Goal: Register for event/course: Register for event/course

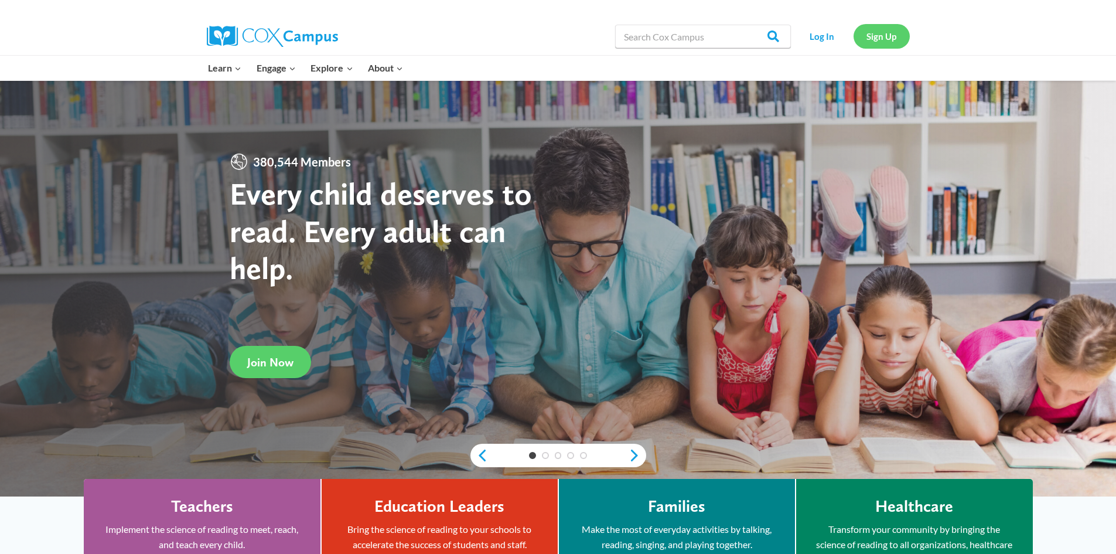
click at [873, 39] on link "Sign Up" at bounding box center [882, 36] width 56 height 24
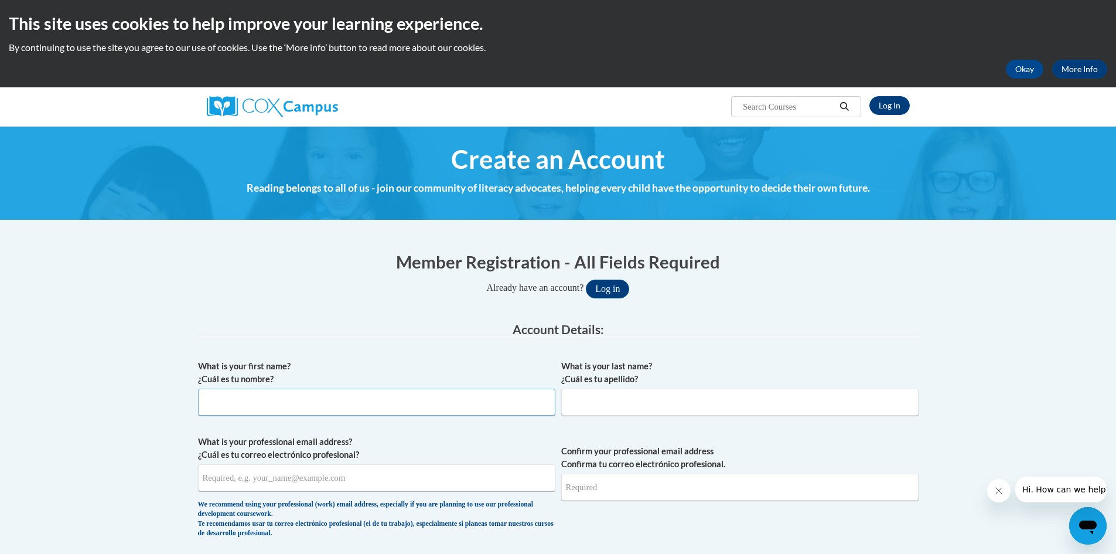
click at [407, 405] on input "What is your first name? ¿Cuál es tu nombre?" at bounding box center [376, 401] width 357 height 27
type input "Austin"
click at [582, 408] on input "What is your last name? ¿Cuál es tu apellido?" at bounding box center [739, 401] width 357 height 27
type input "[PERSON_NAME]"
click at [428, 492] on span "What is your professional email address? ¿Cuál es tu correo electrónico profesi…" at bounding box center [376, 489] width 357 height 108
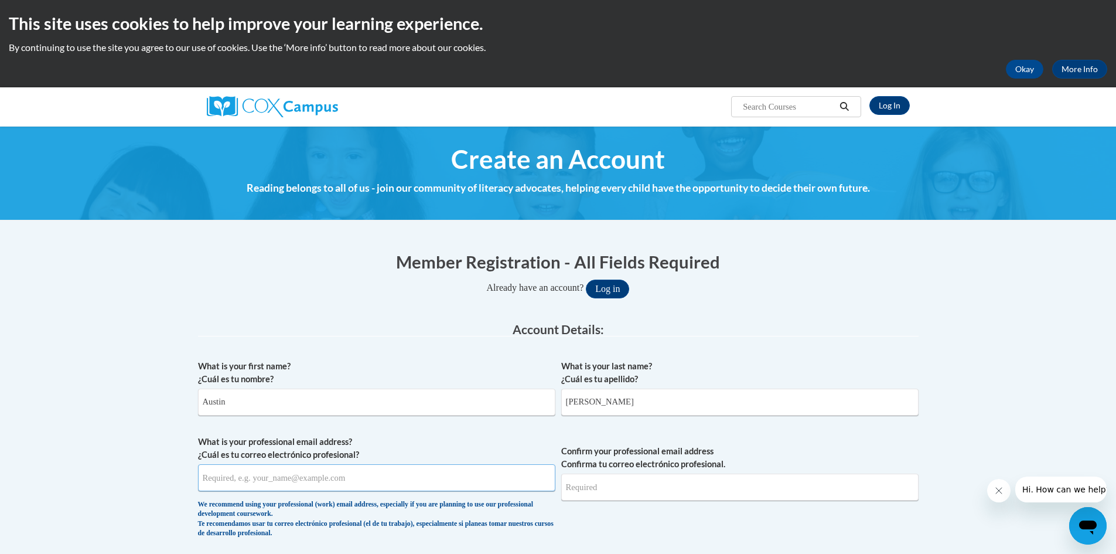
click at [389, 482] on input "What is your professional email address? ¿Cuál es tu correo electrónico profesi…" at bounding box center [376, 477] width 357 height 27
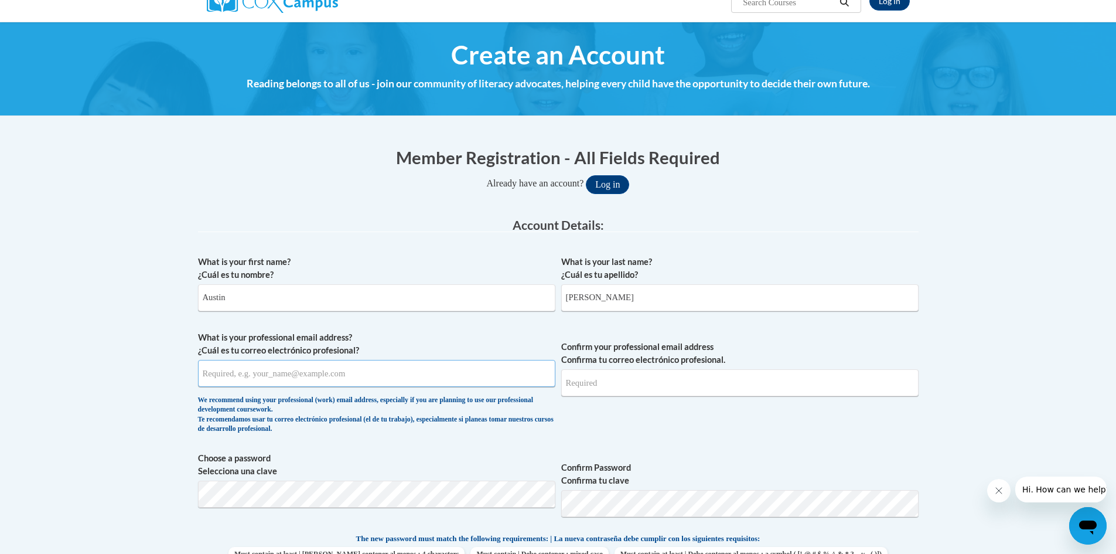
scroll to position [105, 0]
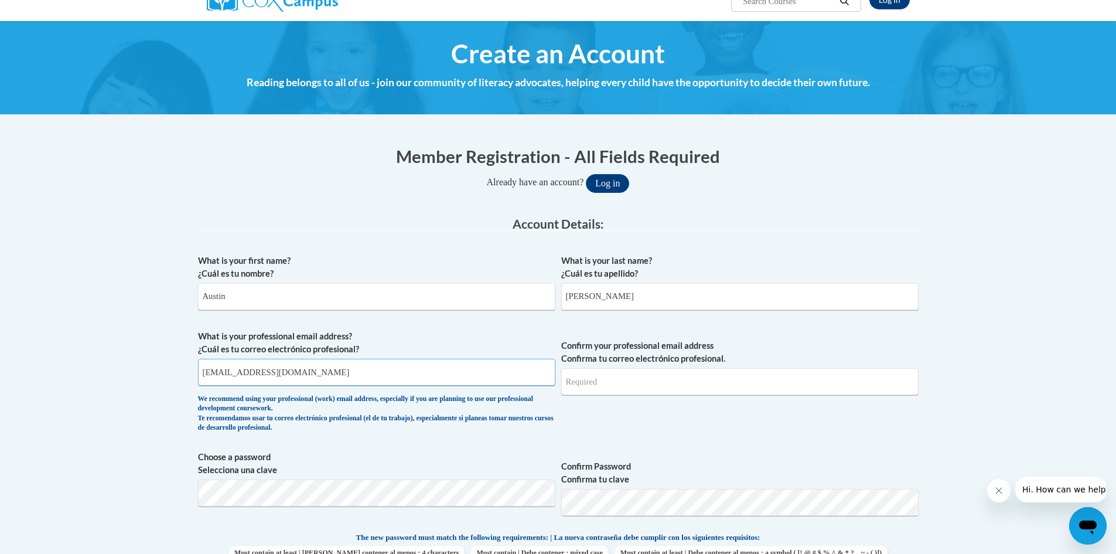
type input "[EMAIL_ADDRESS][DOMAIN_NAME]"
click at [644, 372] on input "Confirm your professional email address Confirma tu correo electrónico profesio…" at bounding box center [739, 381] width 357 height 27
type input "aconley@bpc.edu"
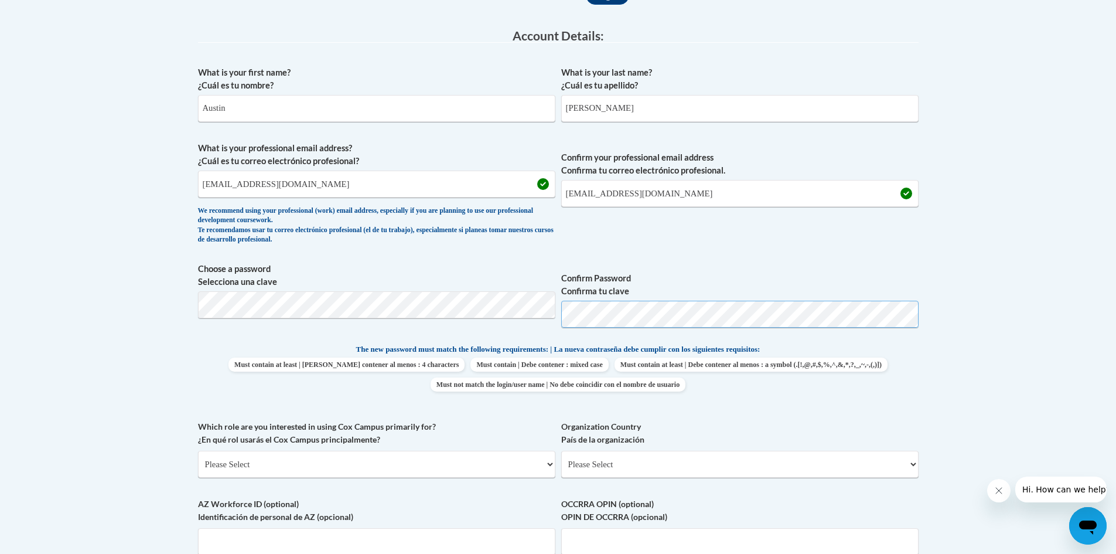
scroll to position [294, 0]
click at [459, 453] on select "Please Select College/University | Colegio/Universidad Community/Nonprofit Part…" at bounding box center [376, 463] width 357 height 27
select select "5a18ea06-2b54-4451-96f2-d152daf9eac5"
click at [198, 450] on select "Please Select College/University | Colegio/Universidad Community/Nonprofit Part…" at bounding box center [376, 463] width 357 height 27
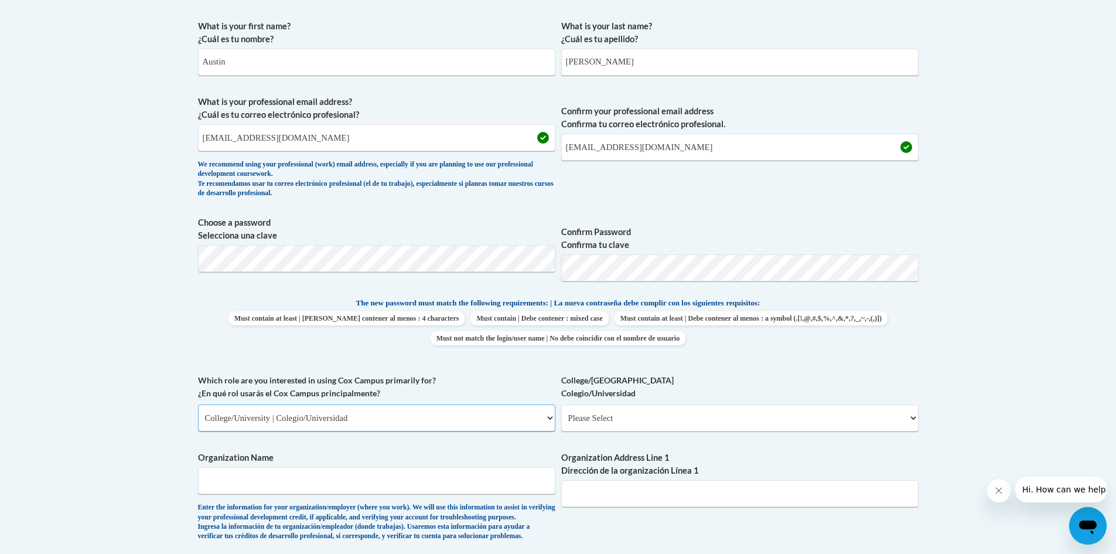
scroll to position [341, 0]
click at [641, 421] on select "Please Select College/University Staff | Empleado universitario College/Univers…" at bounding box center [739, 416] width 357 height 27
select select "99b32b07-cffc-426c-8bf6-0cd77760d84b"
click at [561, 403] on select "Please Select College/University Staff | Empleado universitario College/Univers…" at bounding box center [739, 416] width 357 height 27
click at [479, 485] on input "Organization Name" at bounding box center [376, 479] width 357 height 27
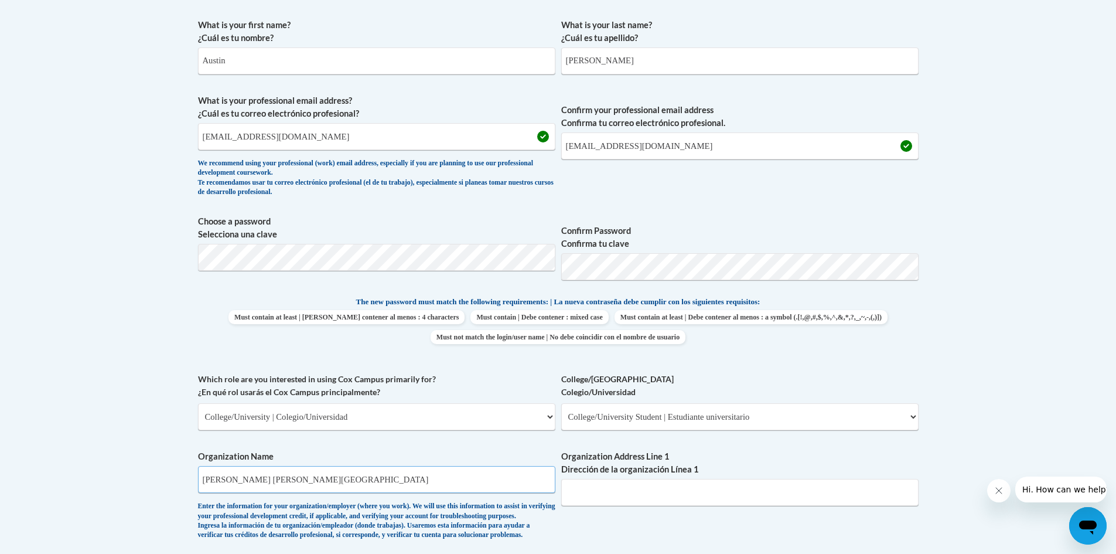
click at [306, 480] on input "Brewton Parker Christian university" at bounding box center [376, 479] width 357 height 27
type input "[PERSON_NAME] [PERSON_NAME][GEOGRAPHIC_DATA]"
click at [586, 494] on input "Organization Address Line 1 Dirección de la organización Línea 1" at bounding box center [739, 492] width 357 height 27
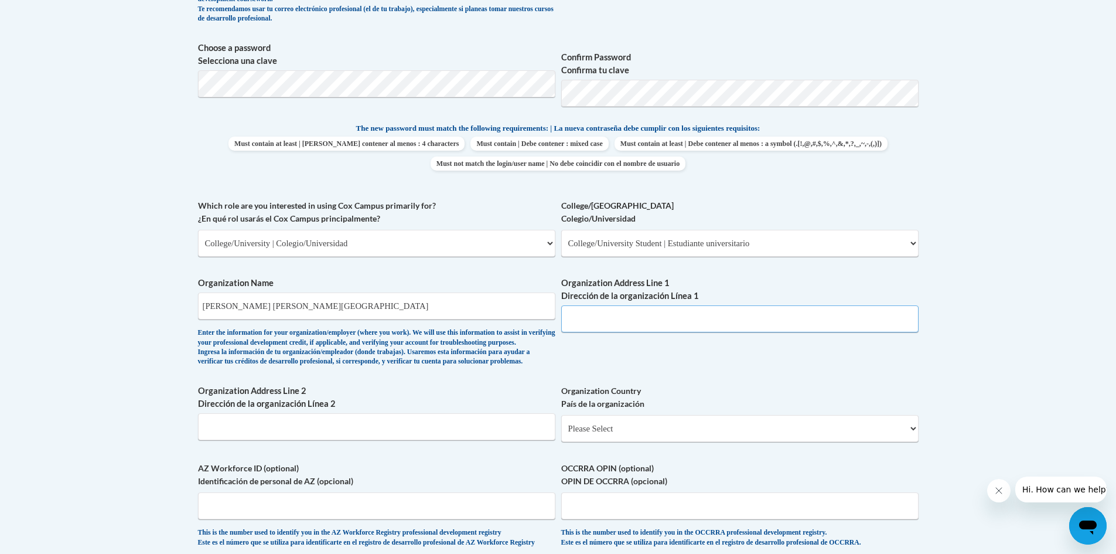
scroll to position [608, 0]
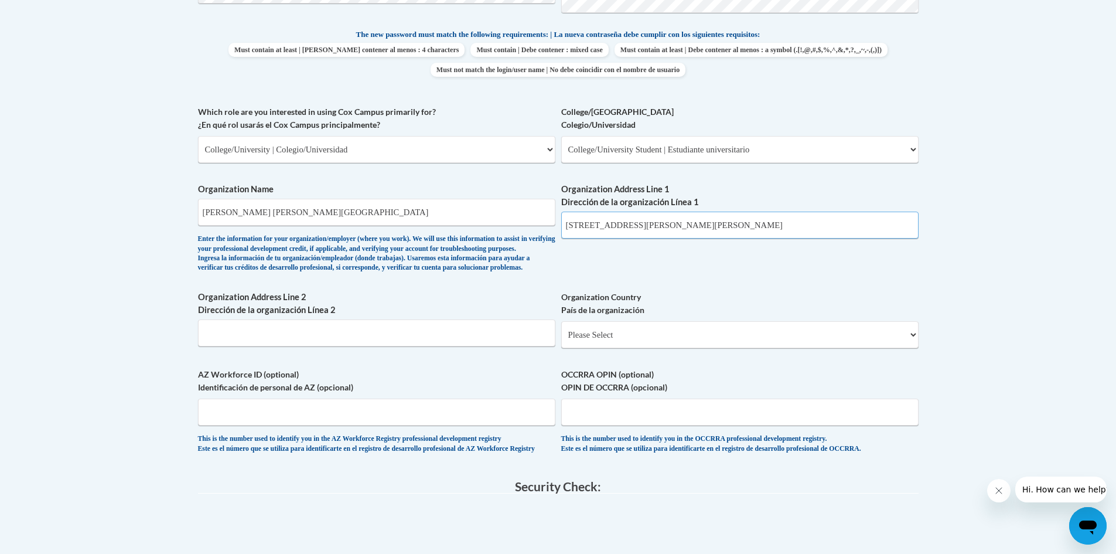
type input "[STREET_ADDRESS][PERSON_NAME]"
click at [367, 346] on input "Organization Address Line 2 Dirección de la organización Línea 2" at bounding box center [376, 332] width 357 height 27
click at [655, 348] on select "Please Select United States | Estados Unidos Outside of the United States | Fue…" at bounding box center [739, 334] width 357 height 27
select select "ad49bcad-a171-4b2e-b99c-48b446064914"
click at [561, 340] on select "Please Select United States | Estados Unidos Outside of the United States | Fue…" at bounding box center [739, 334] width 357 height 27
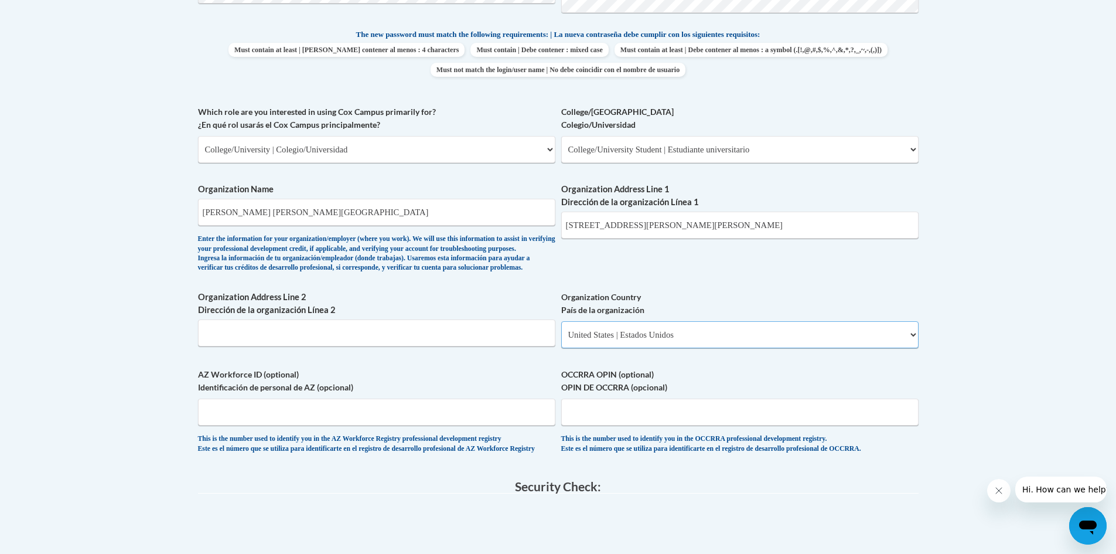
select select
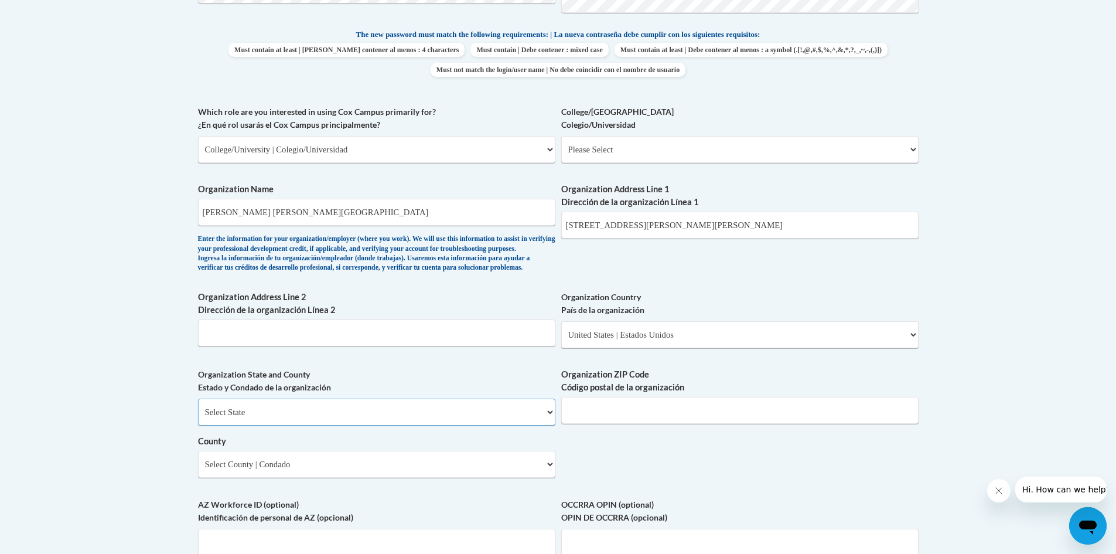
click at [472, 425] on select "Select State Alabama Alaska Arizona Arkansas California Colorado Connecticut De…" at bounding box center [376, 411] width 357 height 27
select select "Georgia"
click at [198, 418] on select "Select State Alabama Alaska Arizona Arkansas California Colorado Connecticut De…" at bounding box center [376, 411] width 357 height 27
click at [606, 424] on input "Organization ZIP Code Código postal de la organización" at bounding box center [739, 410] width 357 height 27
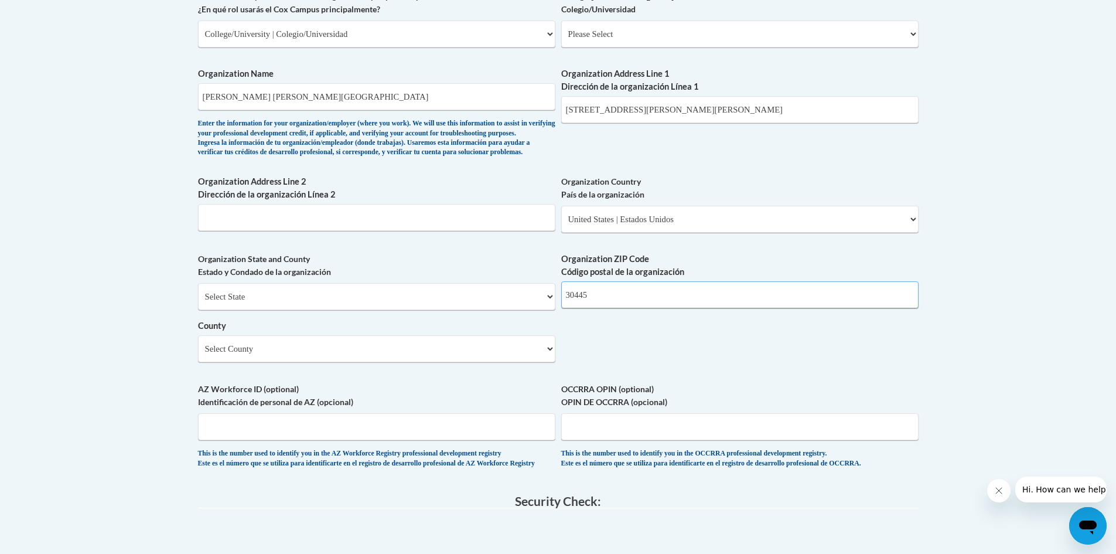
scroll to position [725, 0]
type input "30445"
click at [508, 360] on select "Select County Appling Atkinson Bacon Baker Baldwin Banks Barrow Bartow Ben Hill…" at bounding box center [376, 347] width 357 height 27
select select "Montgomery"
click at [198, 353] on select "Select County Appling Atkinson Bacon Baker Baldwin Banks Barrow Bartow Ben Hill…" at bounding box center [376, 347] width 357 height 27
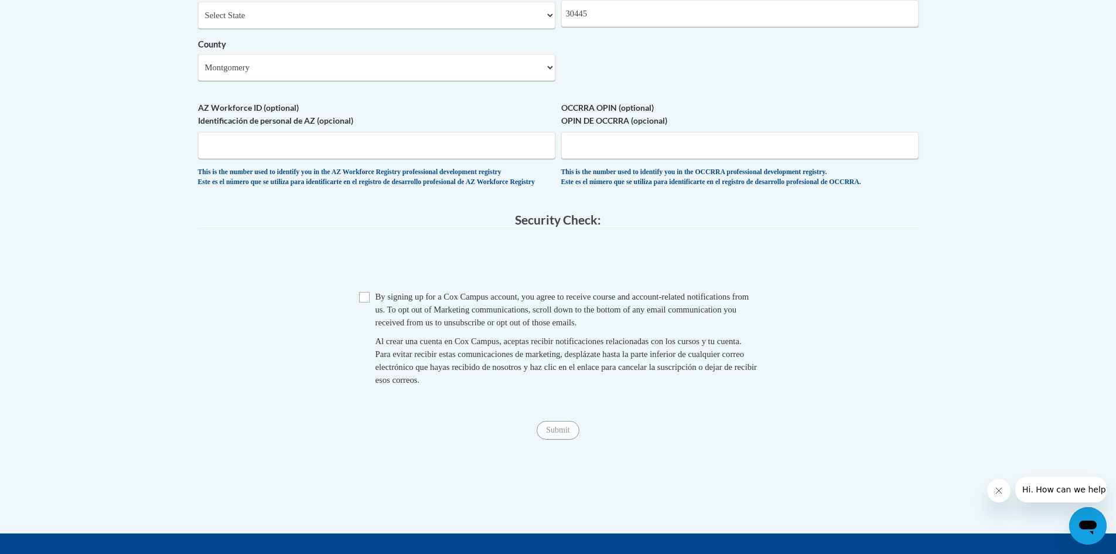
scroll to position [1005, 0]
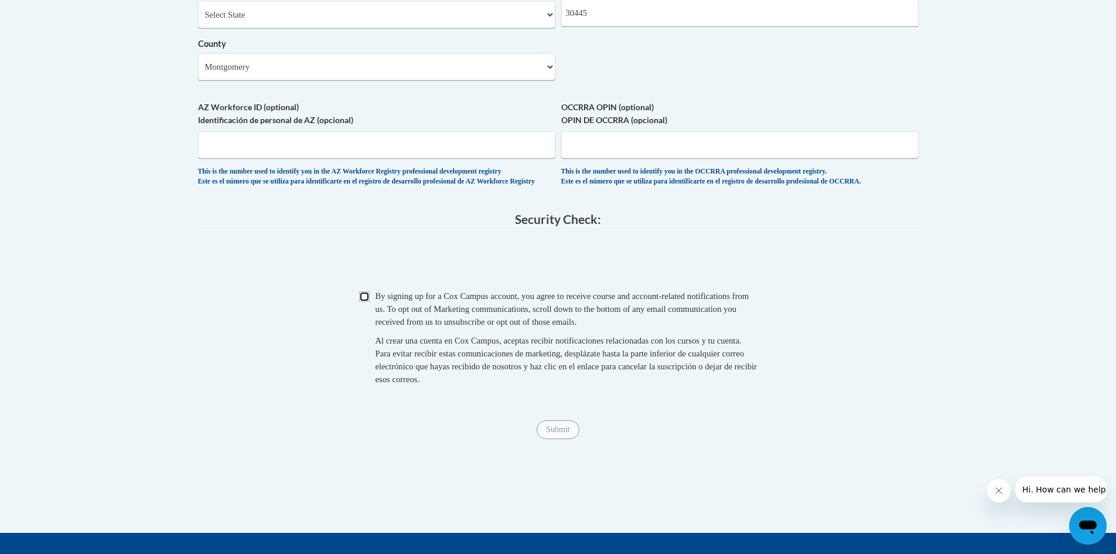
click at [359, 302] on input "Checkbox" at bounding box center [364, 296] width 11 height 11
checkbox input "true"
click at [561, 439] on input "Submit" at bounding box center [558, 429] width 42 height 19
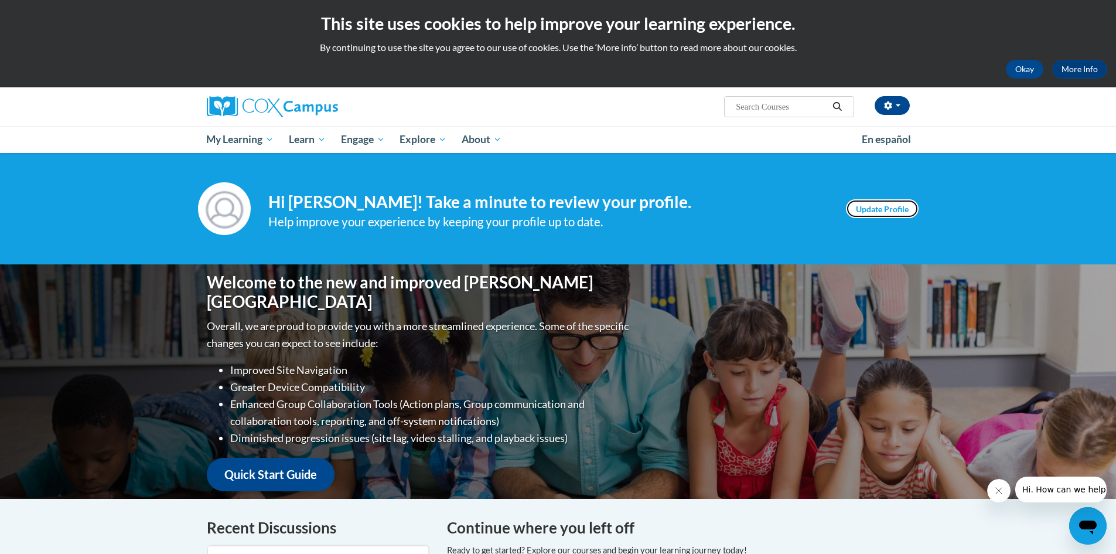
click at [876, 214] on link "Update Profile" at bounding box center [882, 208] width 73 height 19
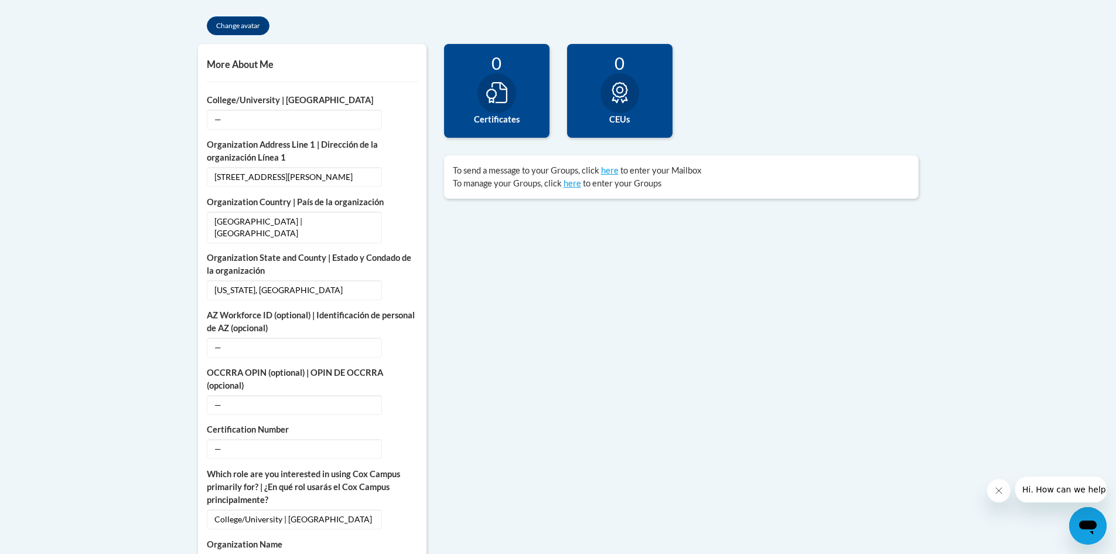
scroll to position [381, 0]
click at [272, 120] on span "—" at bounding box center [294, 119] width 175 height 20
click at [405, 124] on button "Edit" at bounding box center [404, 118] width 27 height 19
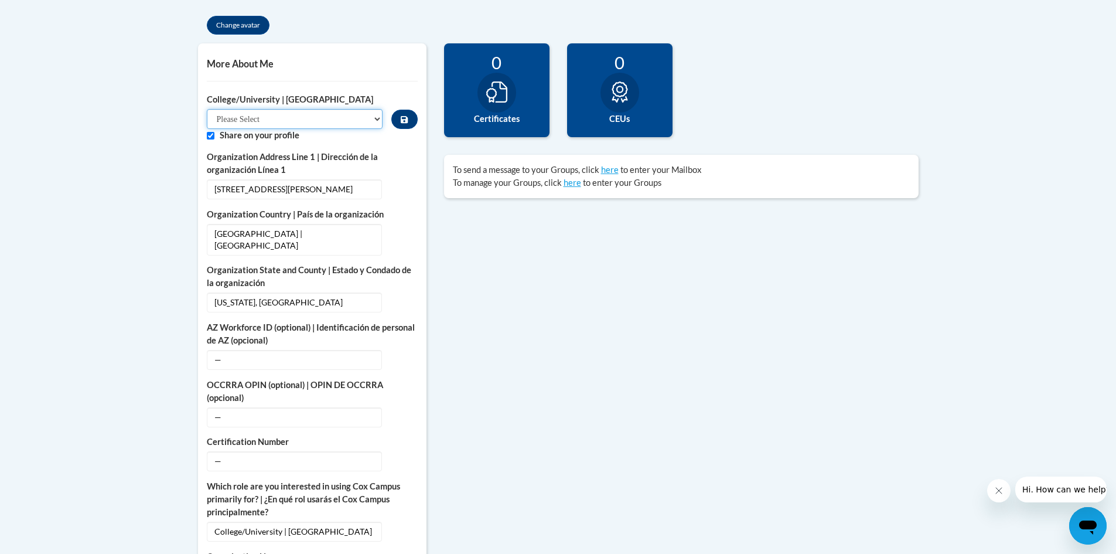
click at [311, 117] on select "Please Select College/University Staff | Empleado universitario College/Univers…" at bounding box center [295, 119] width 176 height 20
select select "99b32b07-cffc-426c-8bf6-0cd77760d84b"
click at [207, 109] on select "Please Select College/University Staff | Empleado universitario College/Univers…" at bounding box center [295, 119] width 176 height 20
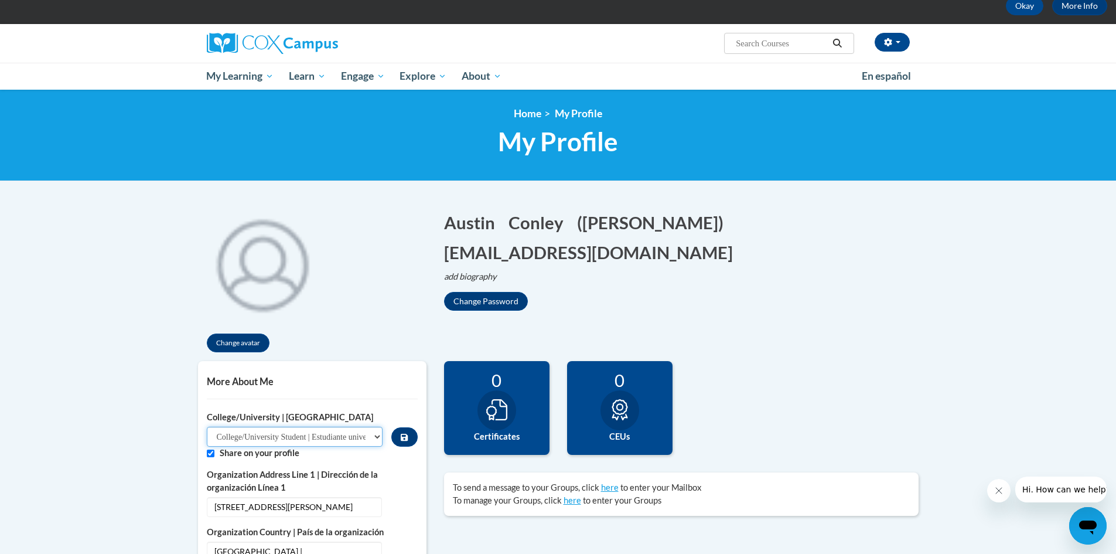
scroll to position [0, 0]
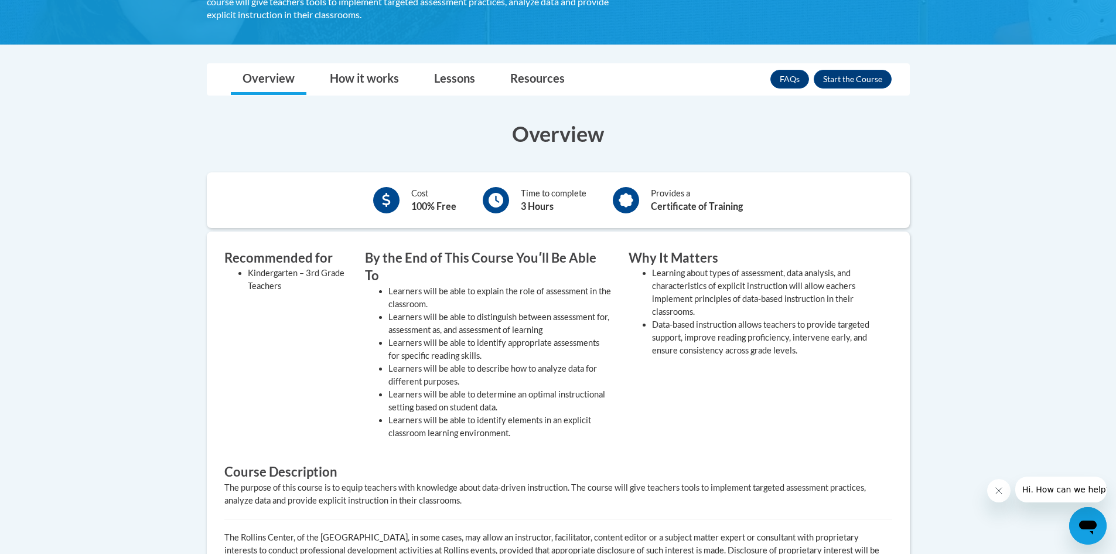
scroll to position [263, 0]
click at [443, 90] on link "Lessons" at bounding box center [454, 78] width 64 height 31
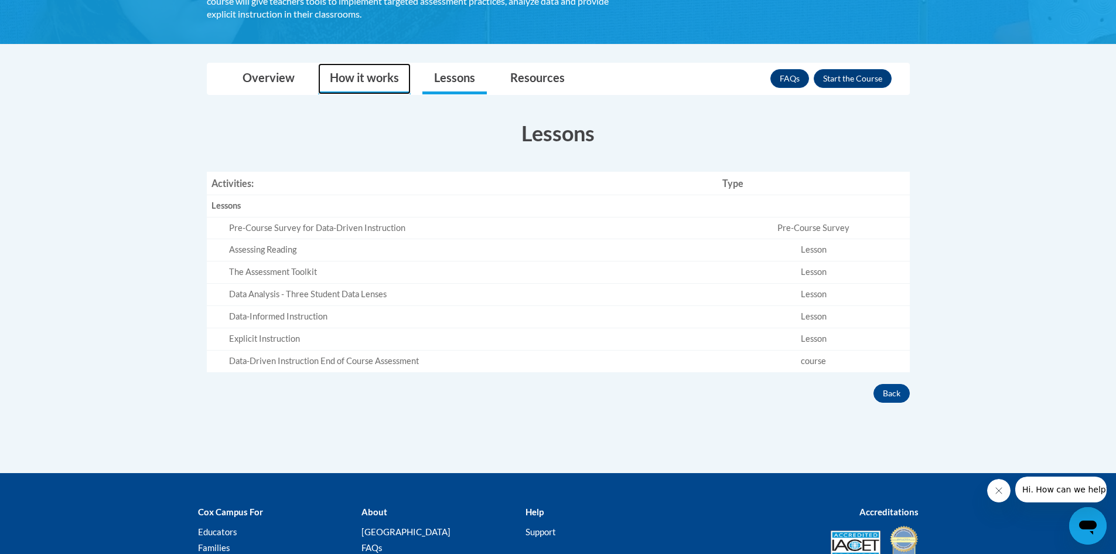
click at [388, 77] on link "How it works" at bounding box center [364, 78] width 93 height 31
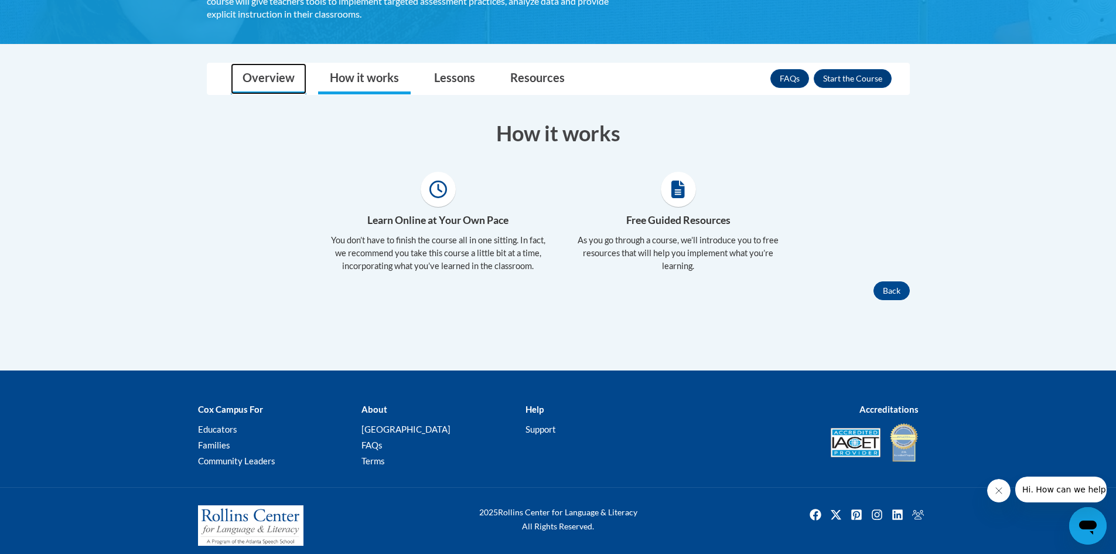
click at [293, 73] on link "Overview" at bounding box center [269, 78] width 76 height 31
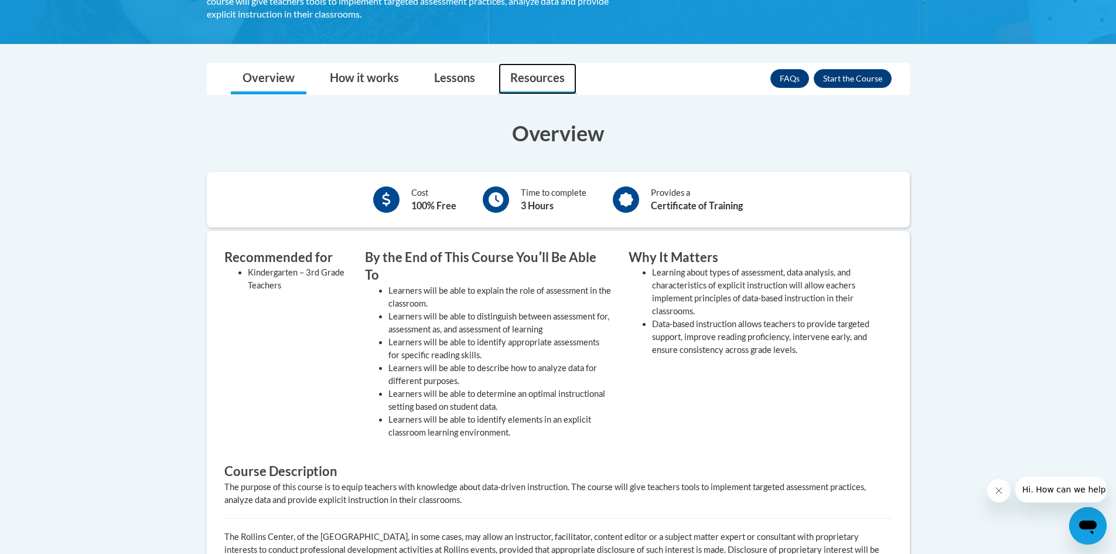
click at [532, 71] on link "Resources" at bounding box center [538, 78] width 78 height 31
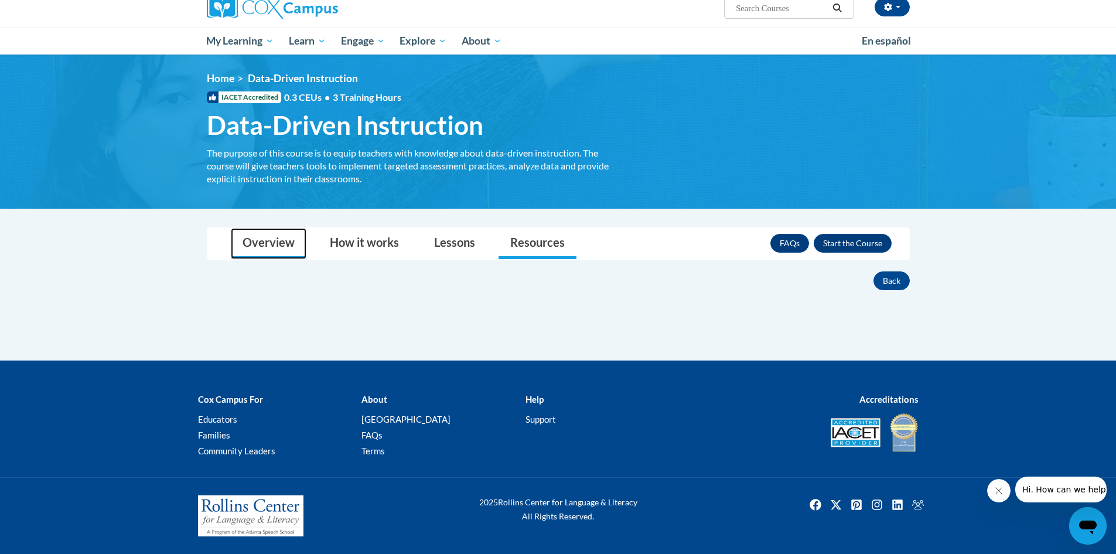
click at [281, 256] on link "Overview" at bounding box center [269, 243] width 76 height 31
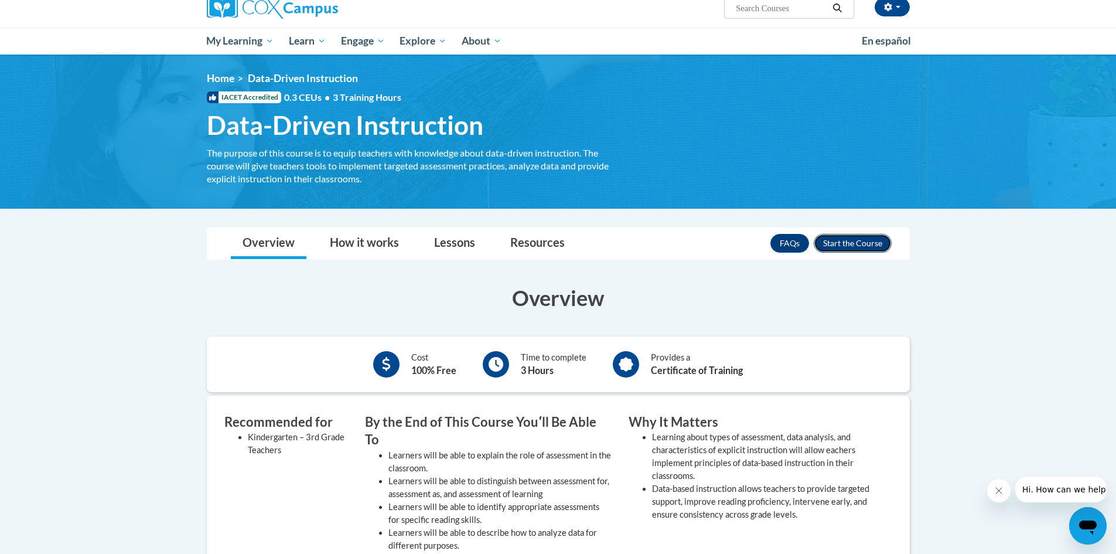
click at [843, 242] on button "Enroll" at bounding box center [853, 243] width 78 height 19
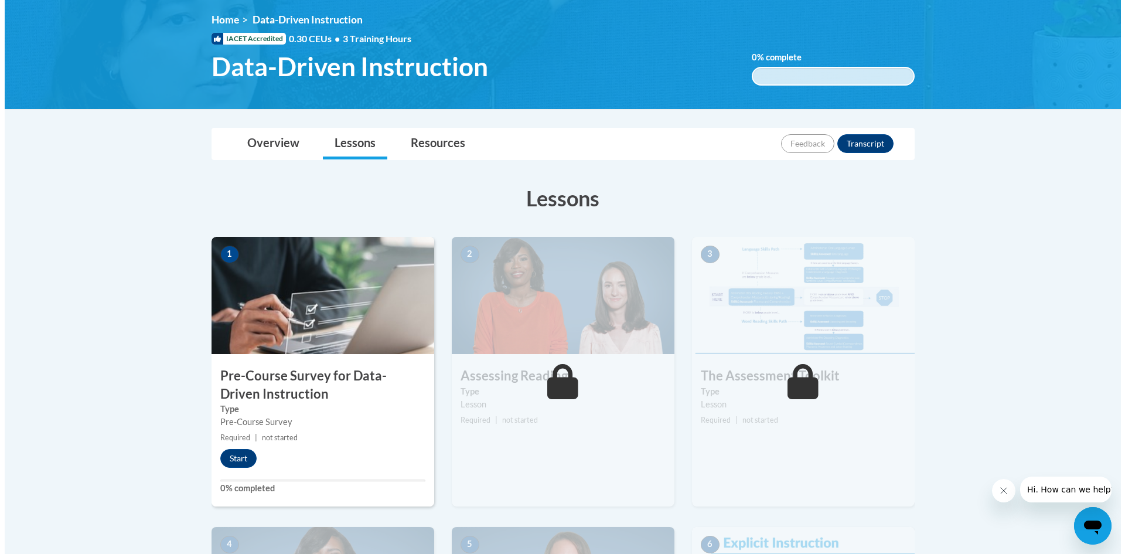
scroll to position [158, 0]
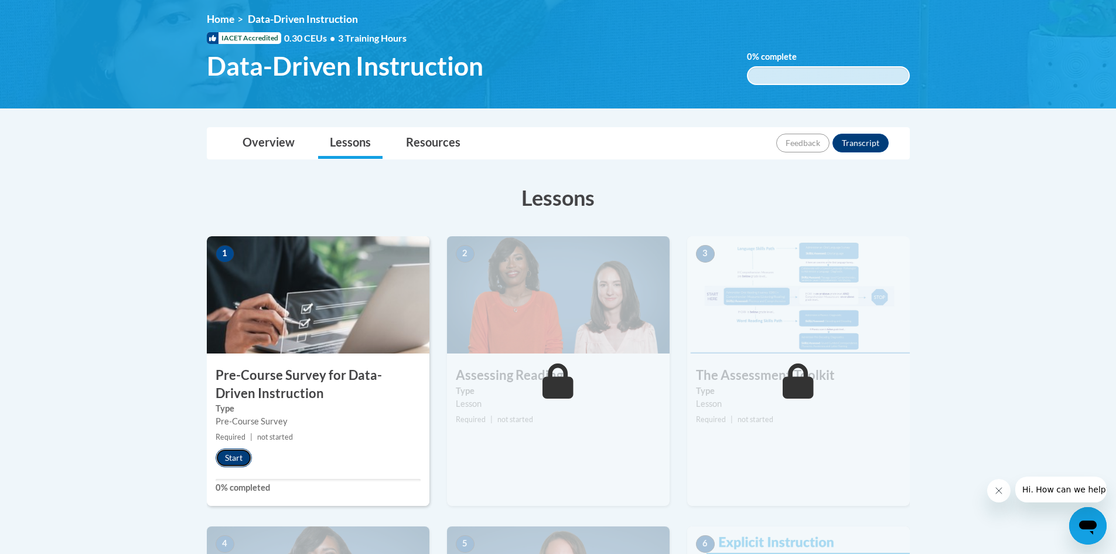
click at [225, 461] on button "Start" at bounding box center [234, 457] width 36 height 19
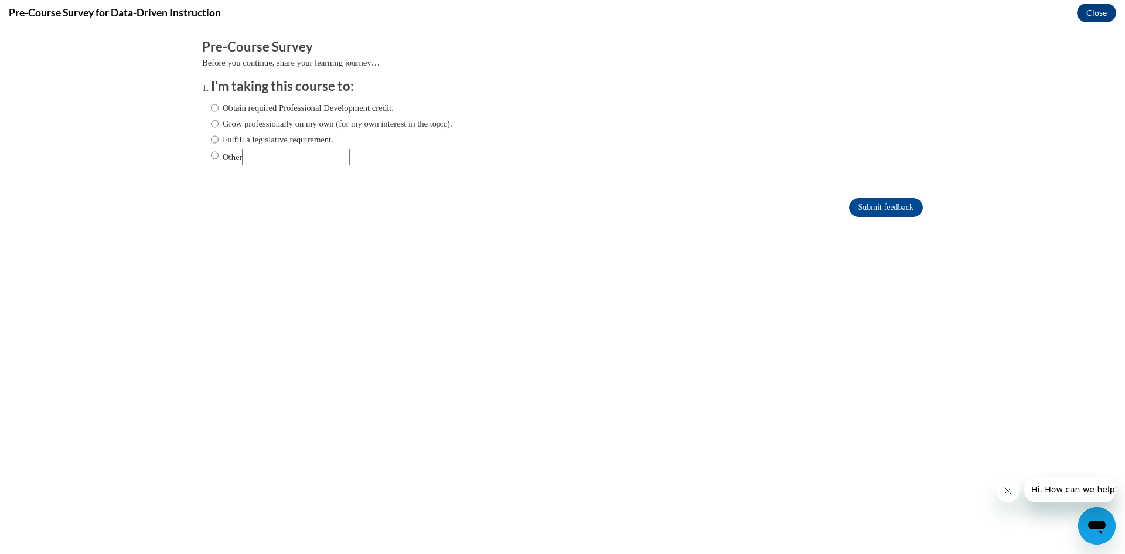
scroll to position [0, 0]
click at [281, 107] on label "Obtain required Professional Development credit." at bounding box center [302, 107] width 183 height 13
click at [219, 107] on input "Obtain required Professional Development credit." at bounding box center [215, 107] width 8 height 13
radio input "true"
click at [869, 207] on input "Submit feedback" at bounding box center [886, 207] width 74 height 19
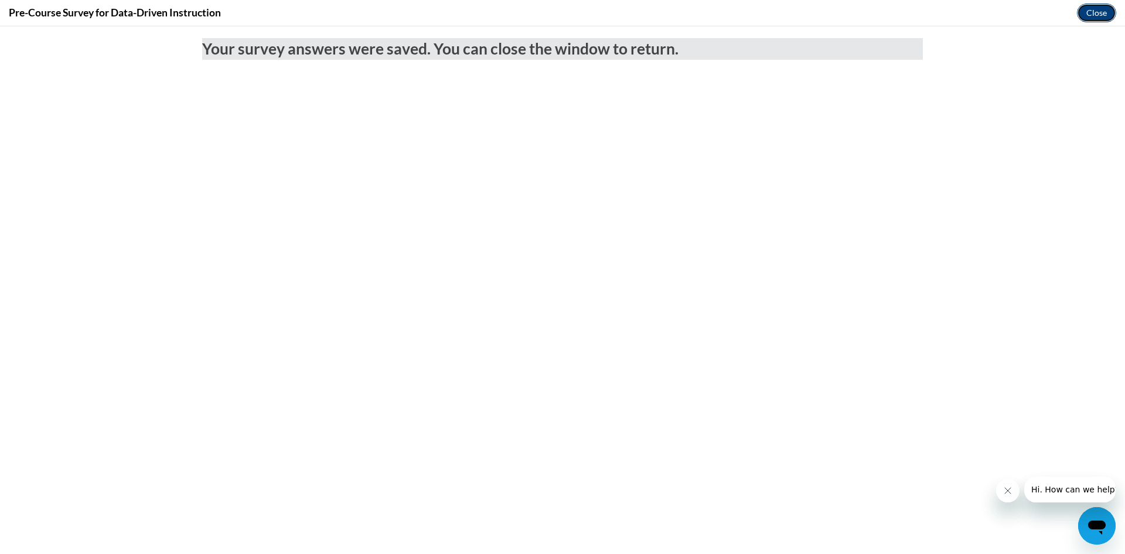
click at [1103, 16] on button "Close" at bounding box center [1096, 13] width 39 height 19
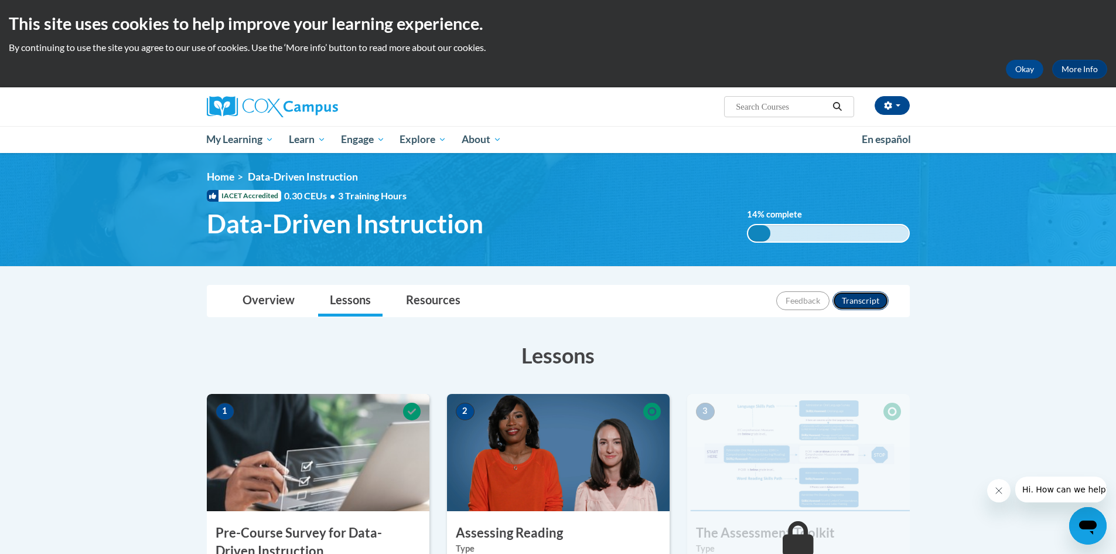
click at [865, 296] on button "Transcript" at bounding box center [860, 300] width 56 height 19
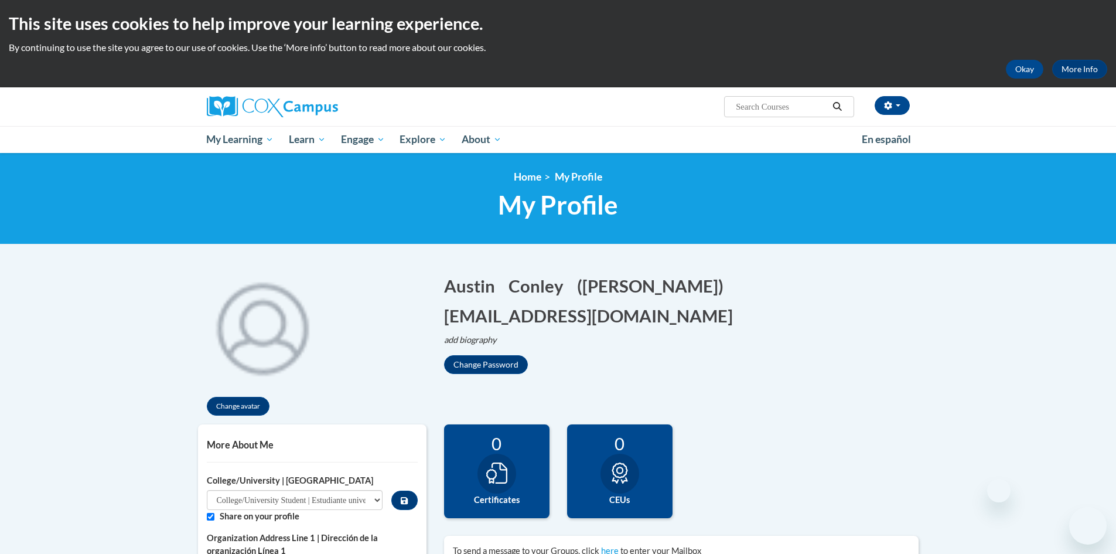
select select "99b32b07-cffc-426c-8bf6-0cd77760d84b"
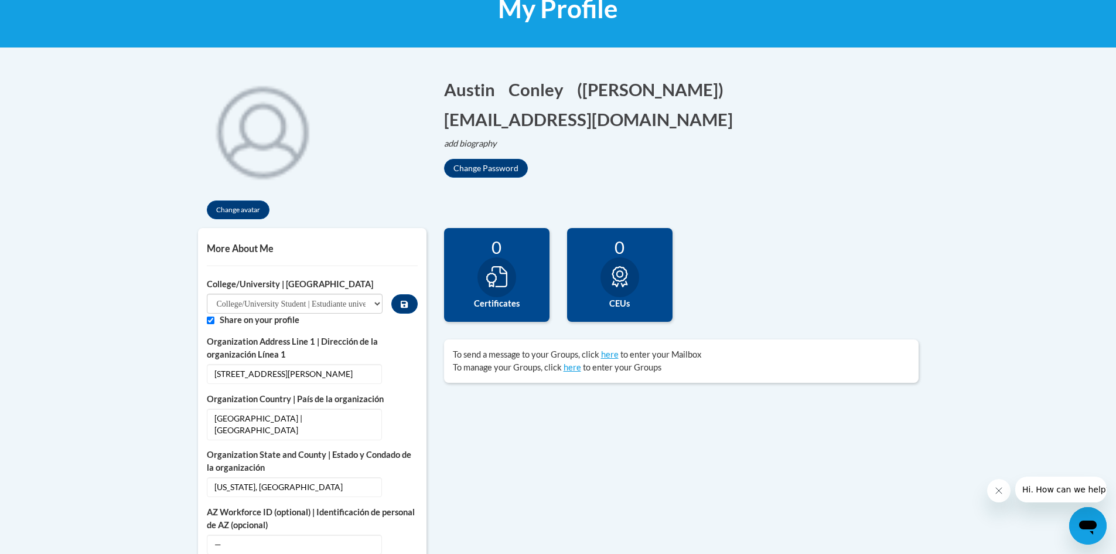
scroll to position [204, 0]
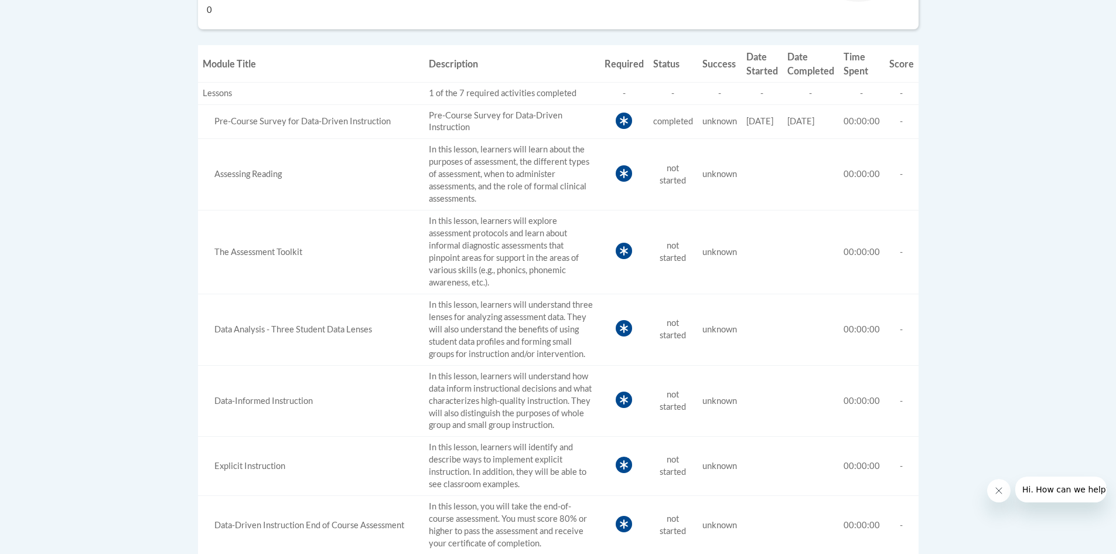
scroll to position [435, 0]
click at [276, 181] on div "Assessing Reading" at bounding box center [311, 175] width 217 height 12
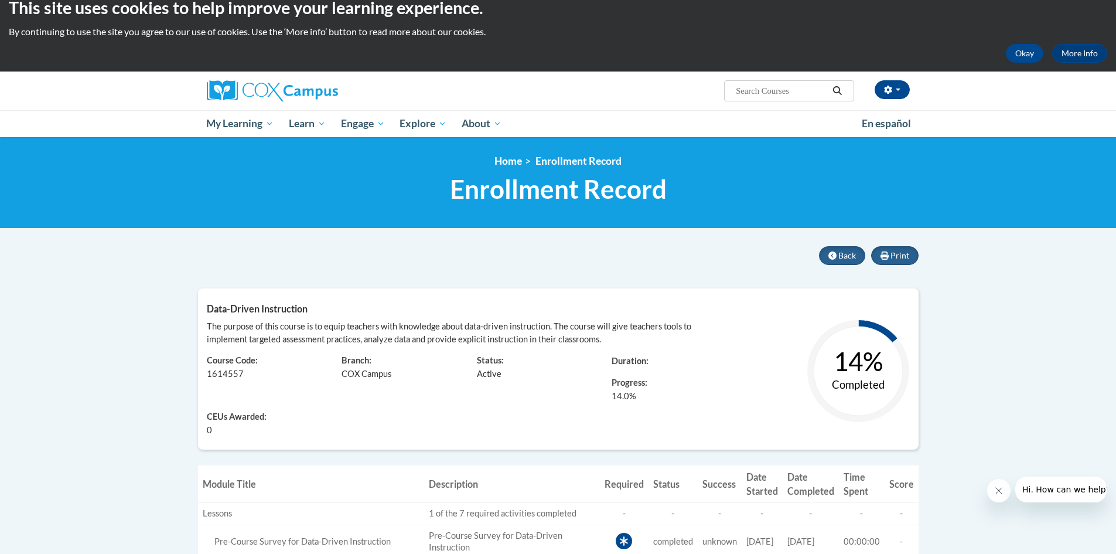
scroll to position [6, 0]
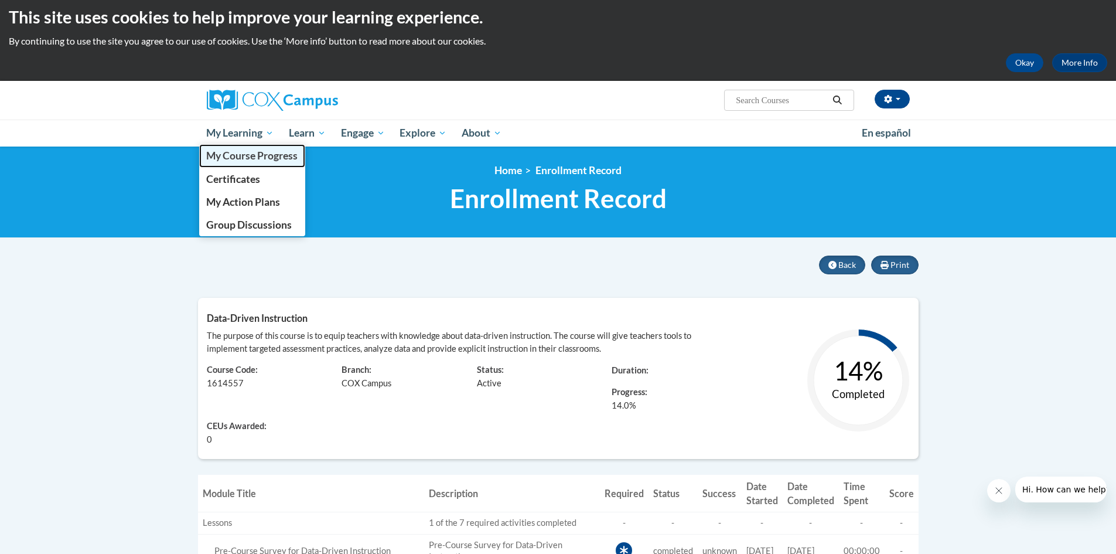
click at [262, 160] on span "My Course Progress" at bounding box center [251, 155] width 91 height 12
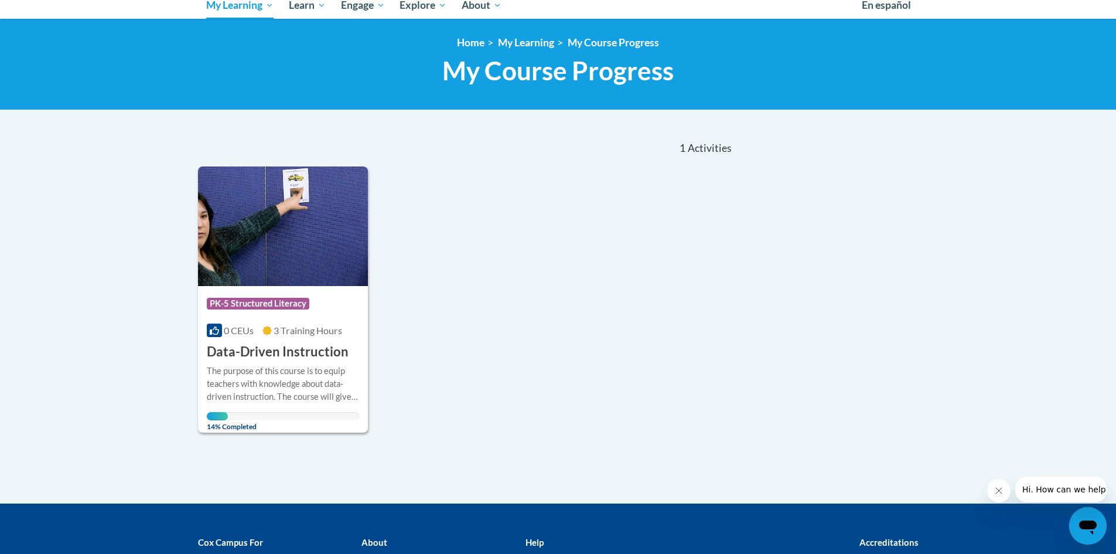
scroll to position [135, 0]
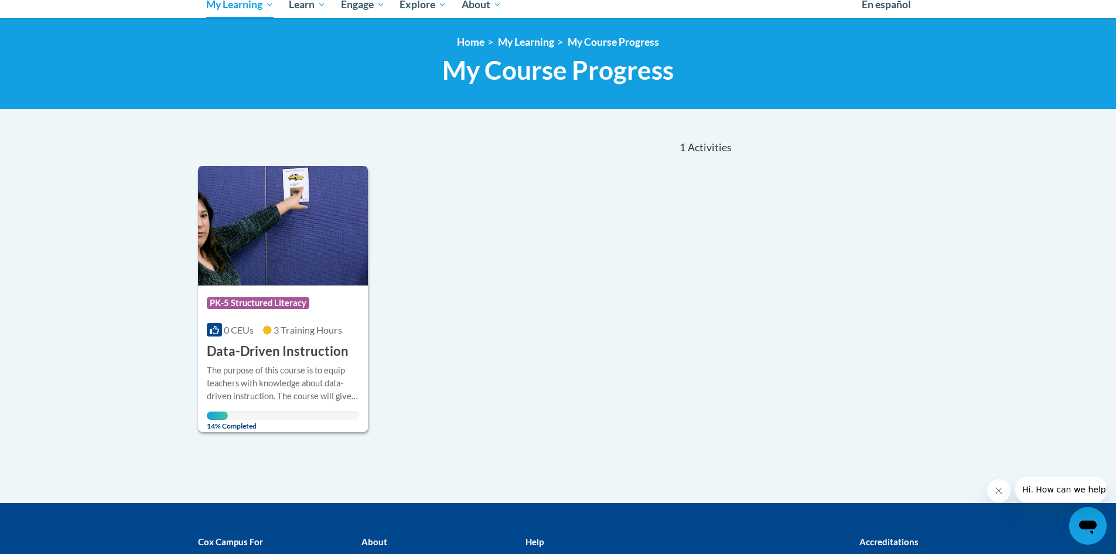
click at [325, 302] on div "Course Category: PK-5 Structured Literacy" at bounding box center [283, 304] width 153 height 26
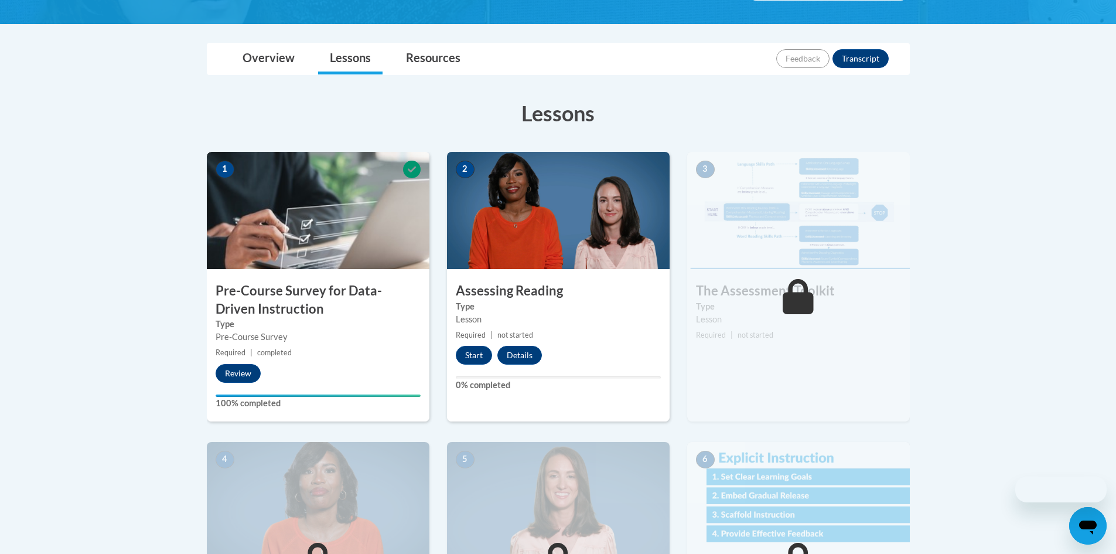
scroll to position [237, 0]
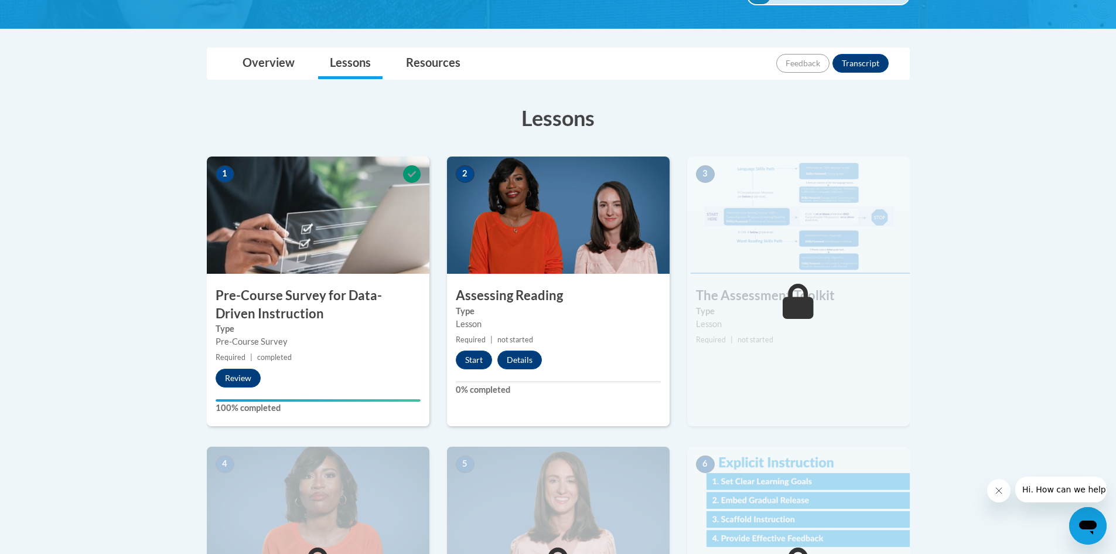
click at [527, 279] on div "2 Assessing Reading Type Lesson Required | not started Start Details Feedback 0…" at bounding box center [558, 290] width 223 height 269
click at [527, 356] on button "Details" at bounding box center [519, 359] width 45 height 19
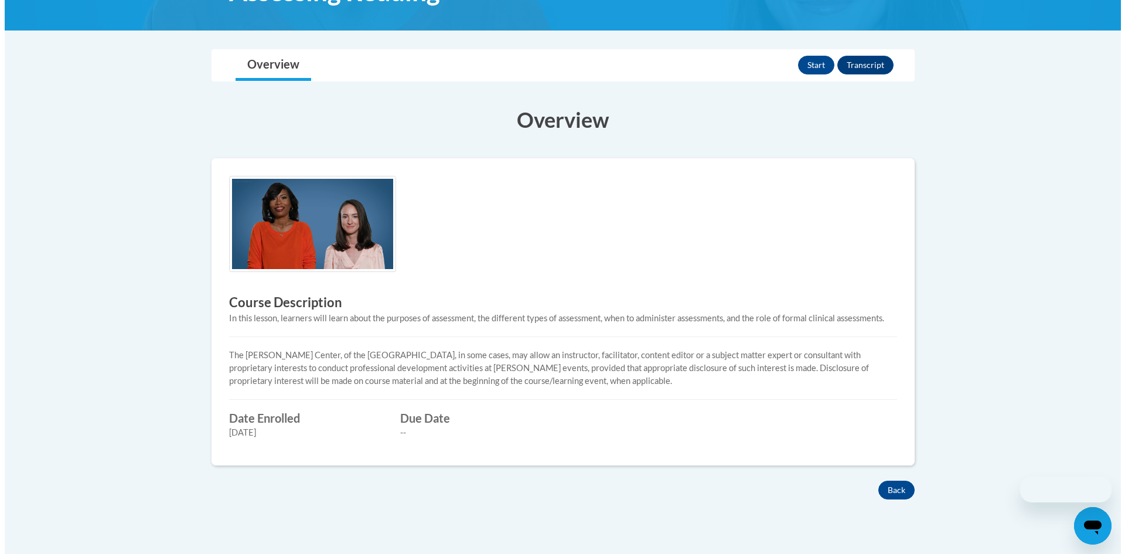
scroll to position [227, 0]
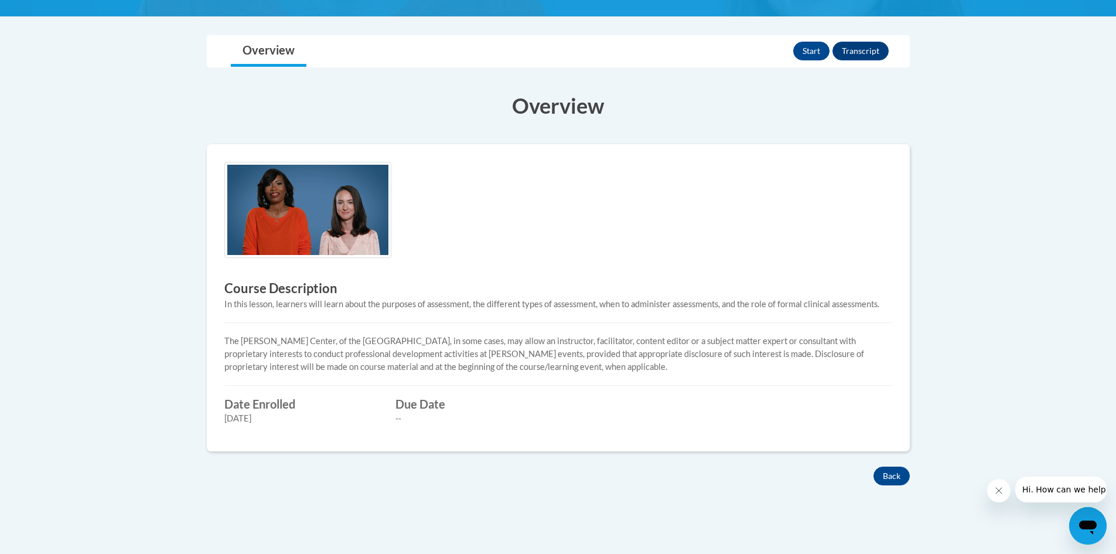
click at [280, 231] on img at bounding box center [307, 210] width 167 height 97
click at [815, 53] on button "Start" at bounding box center [811, 51] width 36 height 19
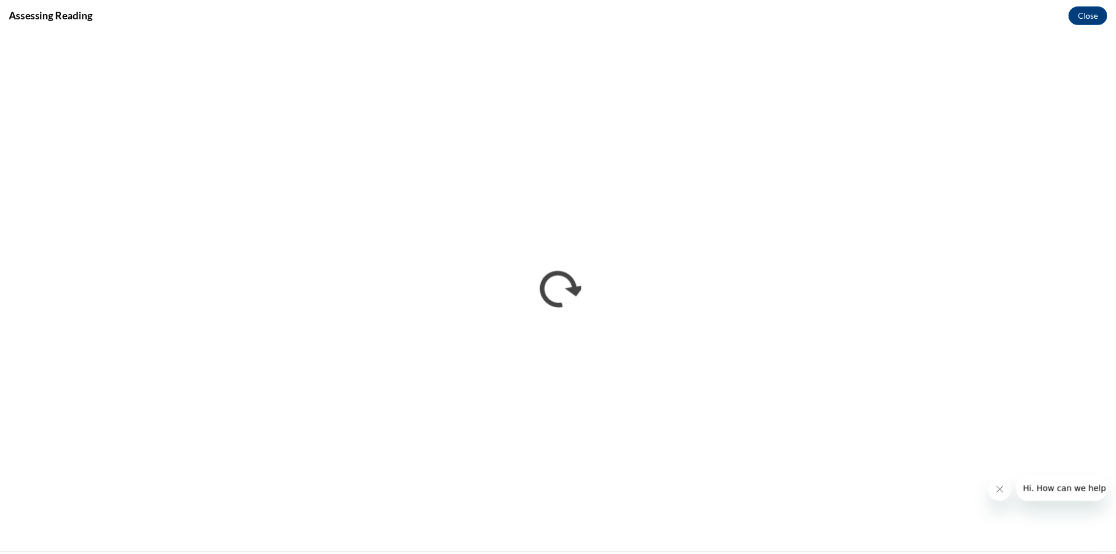
scroll to position [0, 0]
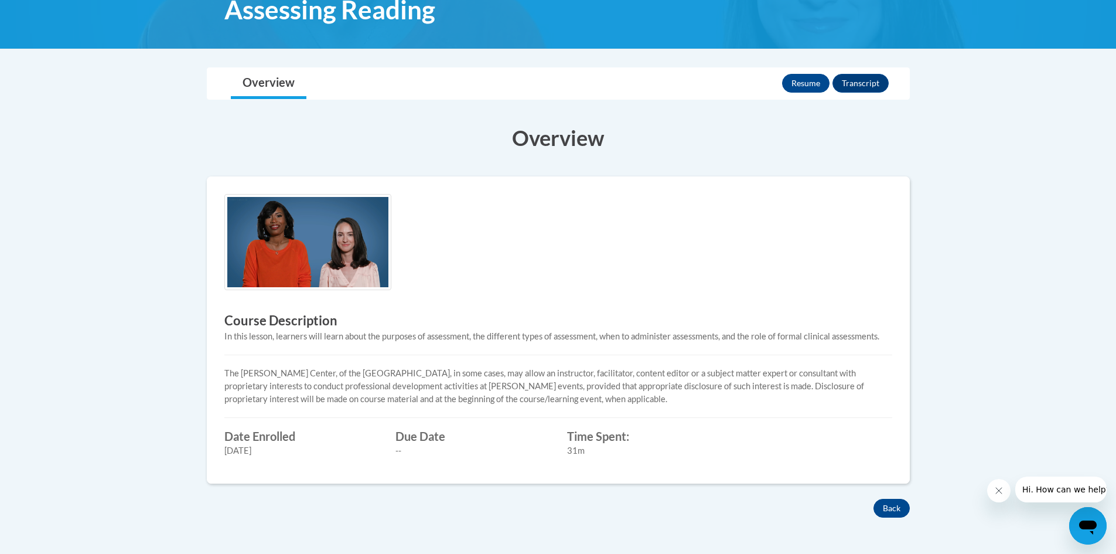
scroll to position [193, 0]
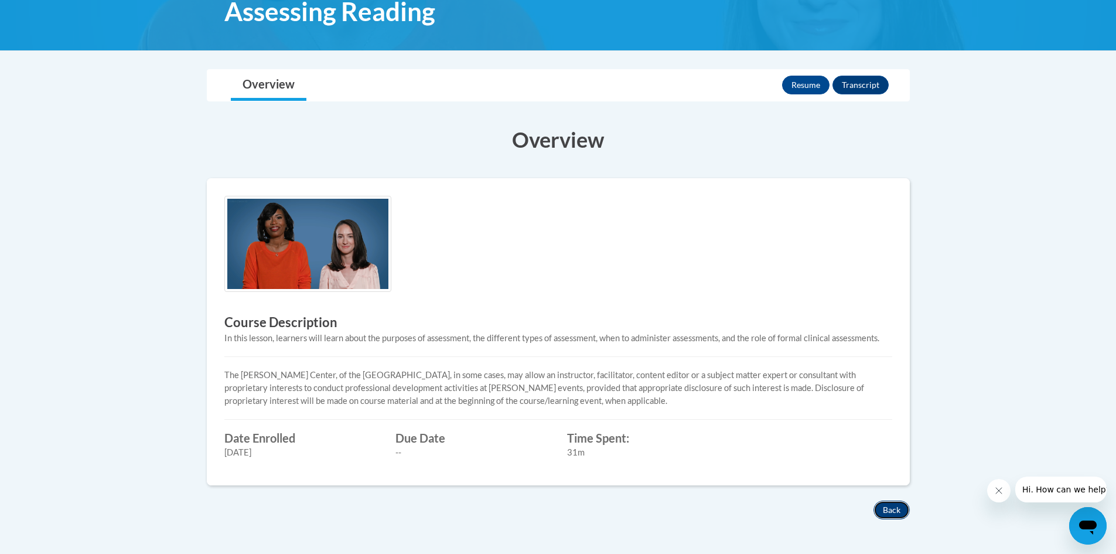
click at [883, 507] on button "Back" at bounding box center [891, 509] width 36 height 19
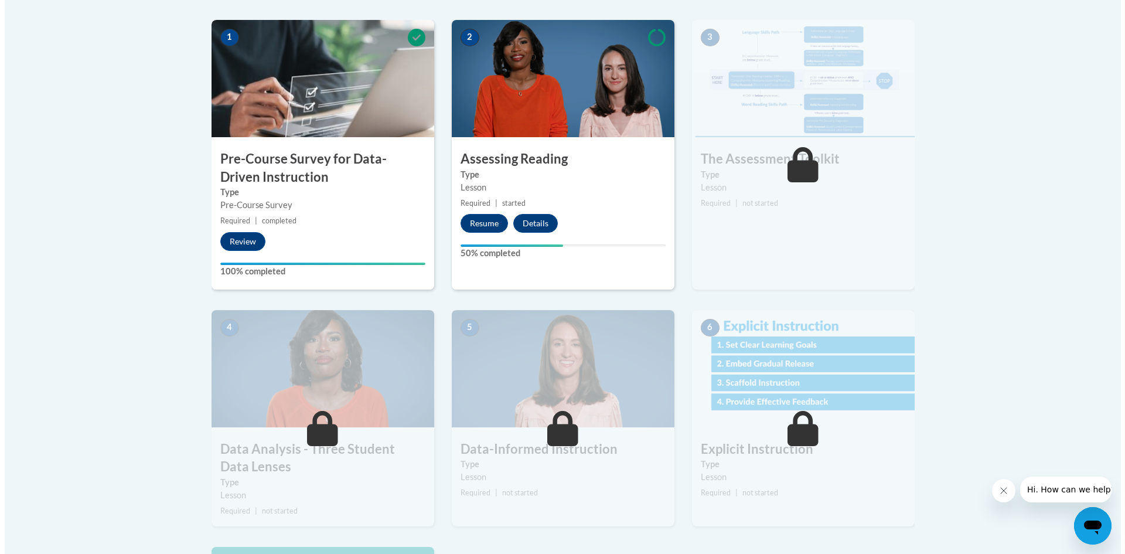
scroll to position [368, 0]
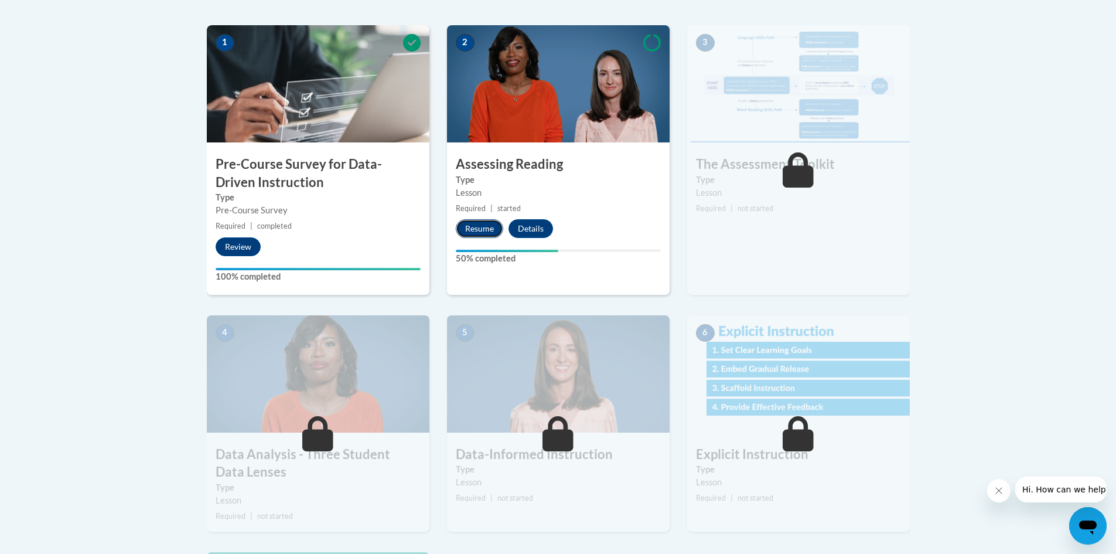
click at [485, 233] on button "Resume" at bounding box center [479, 228] width 47 height 19
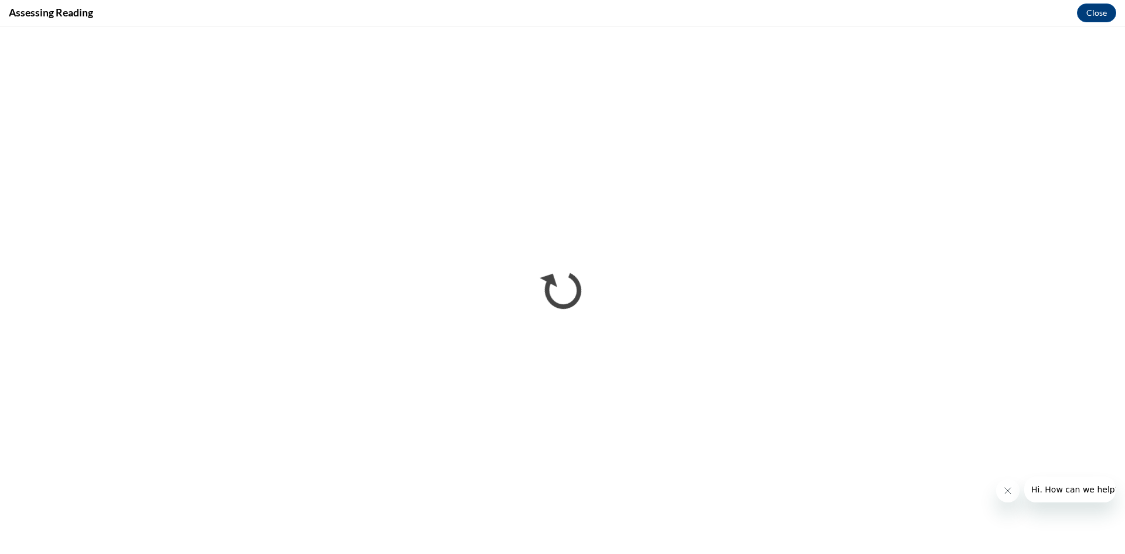
scroll to position [0, 0]
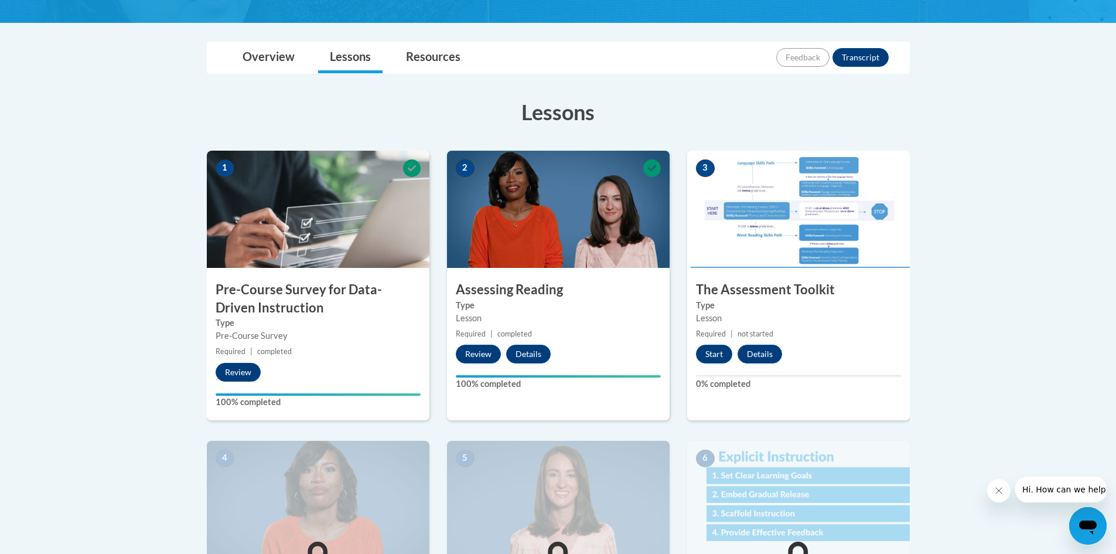
scroll to position [243, 0]
click at [749, 350] on button "Details" at bounding box center [760, 354] width 45 height 19
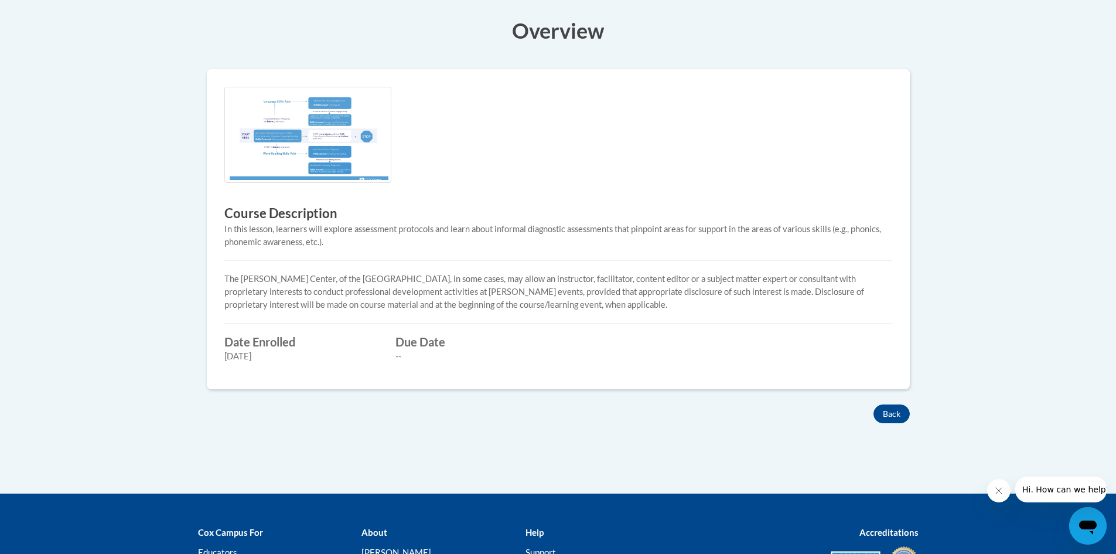
scroll to position [295, 0]
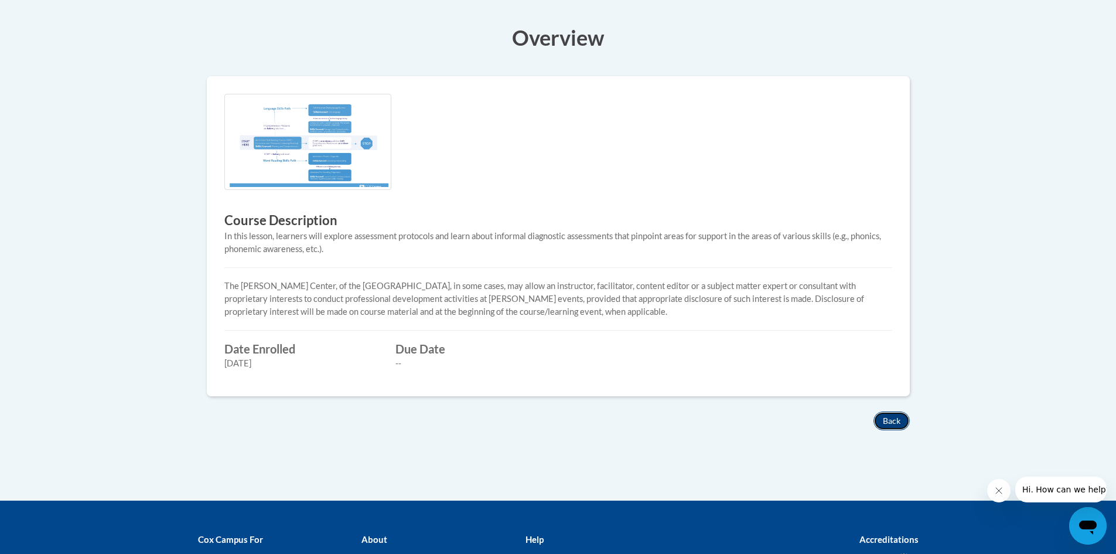
click at [881, 425] on button "Back" at bounding box center [891, 420] width 36 height 19
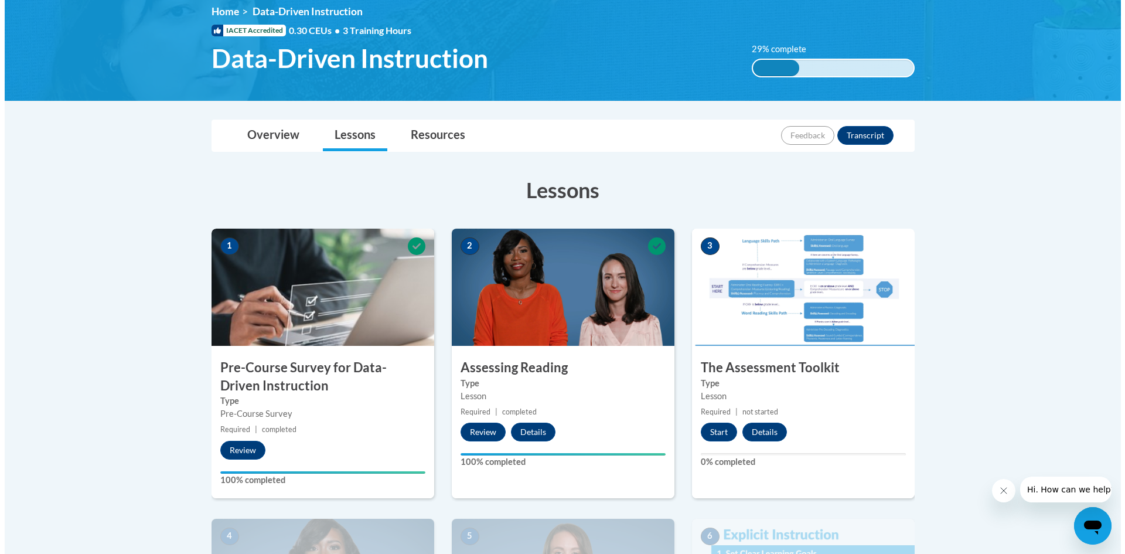
scroll to position [166, 0]
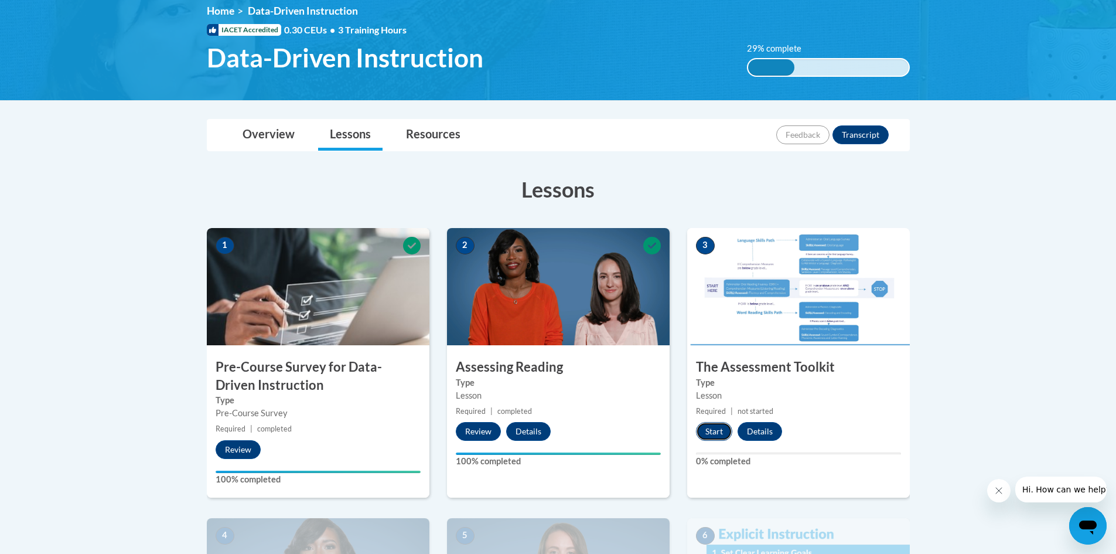
click at [715, 434] on button "Start" at bounding box center [714, 431] width 36 height 19
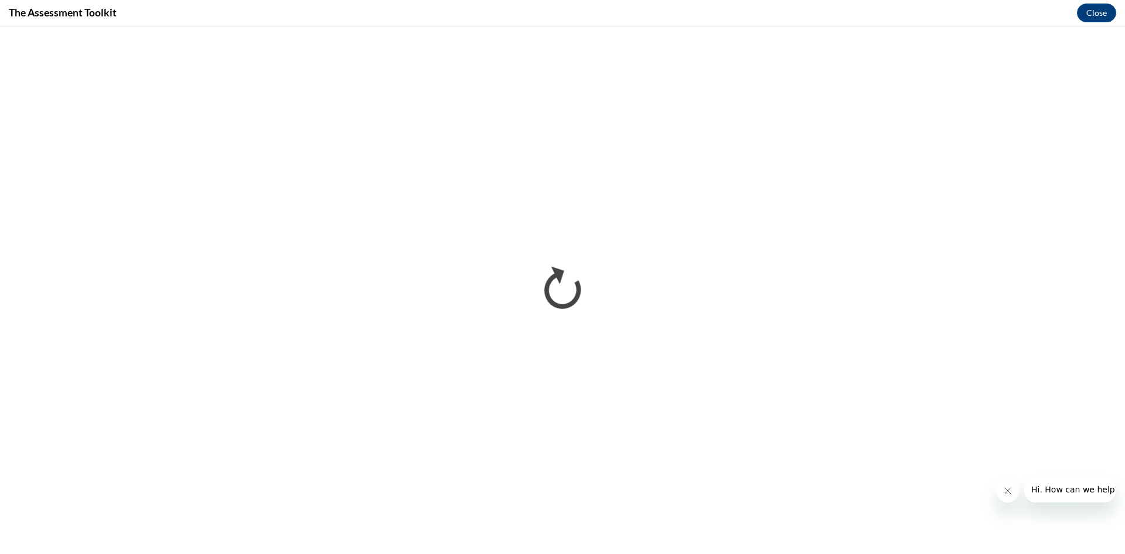
scroll to position [0, 0]
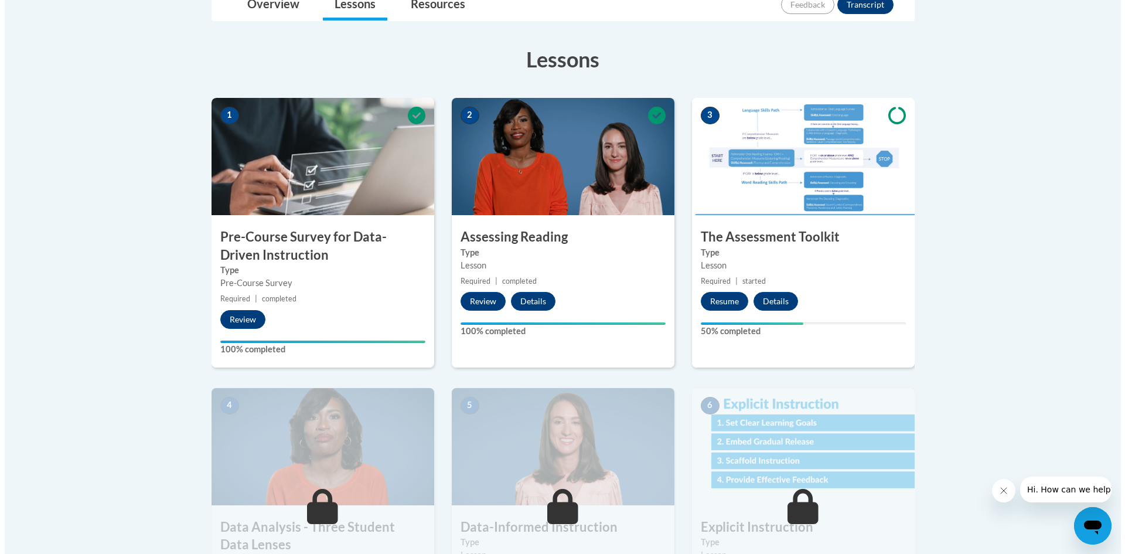
scroll to position [279, 0]
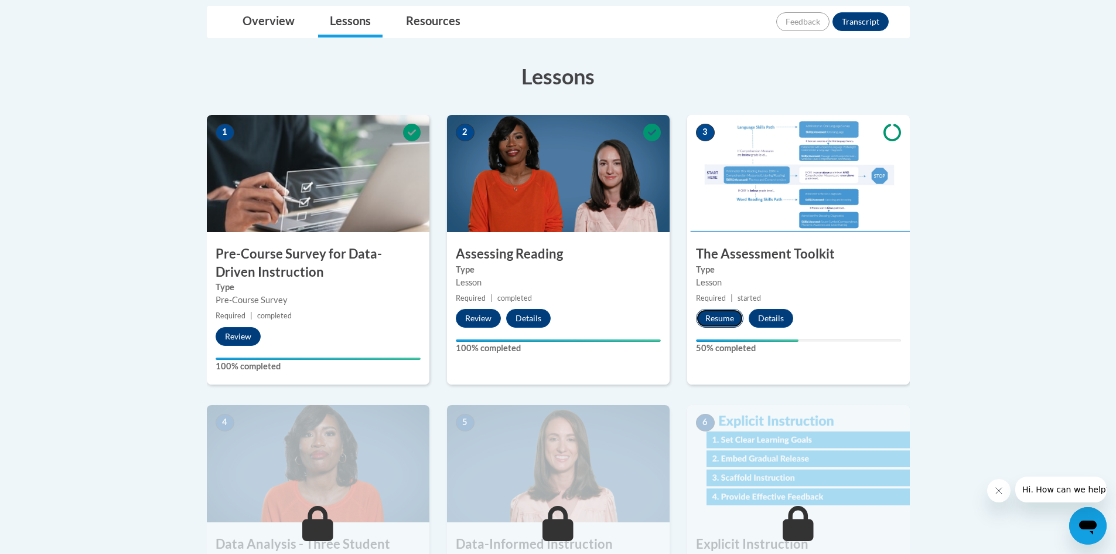
click at [721, 313] on button "Resume" at bounding box center [719, 318] width 47 height 19
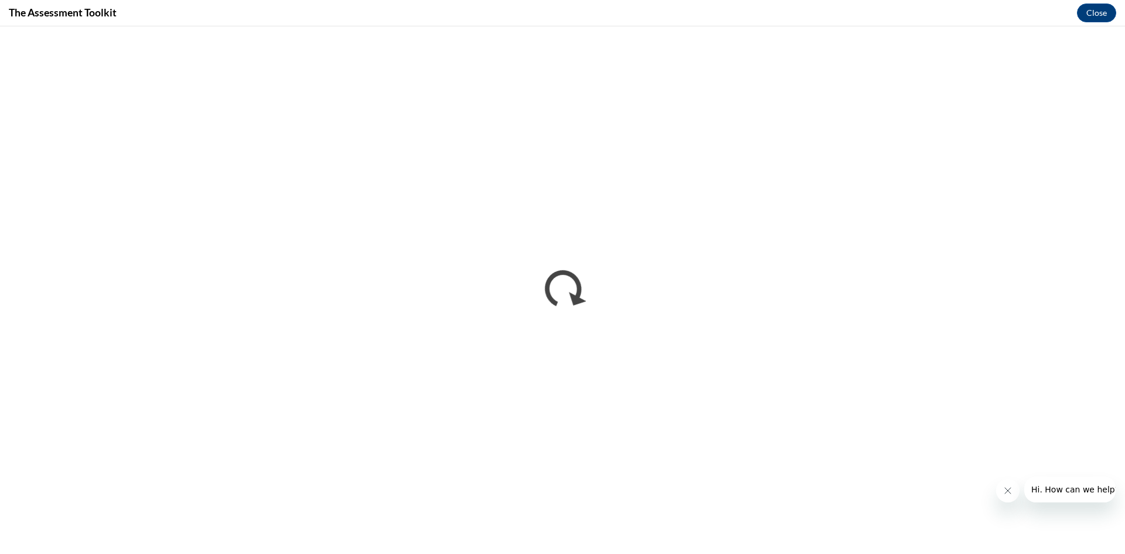
scroll to position [0, 0]
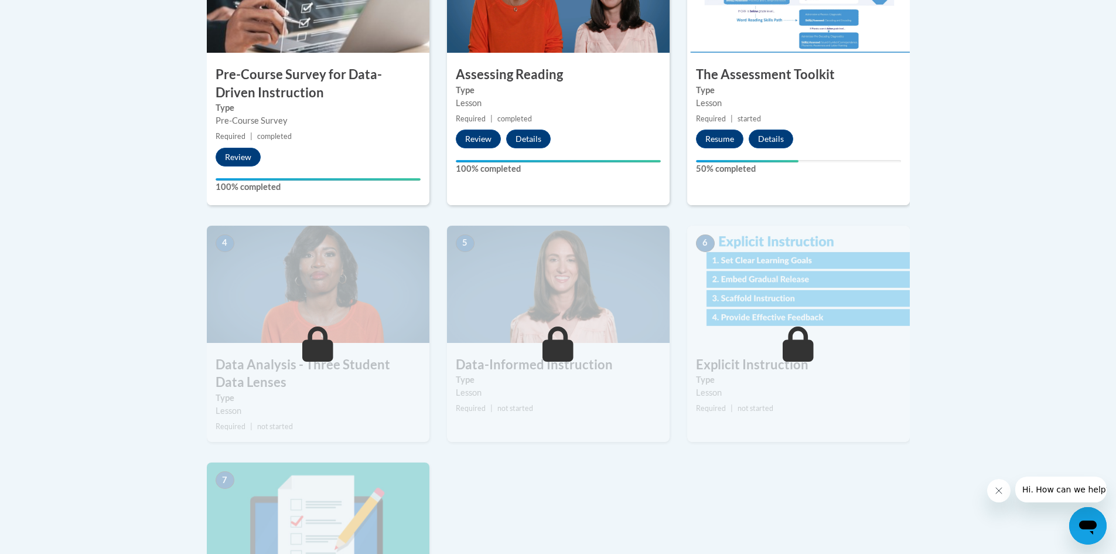
scroll to position [447, 0]
